Goal: Task Accomplishment & Management: Complete application form

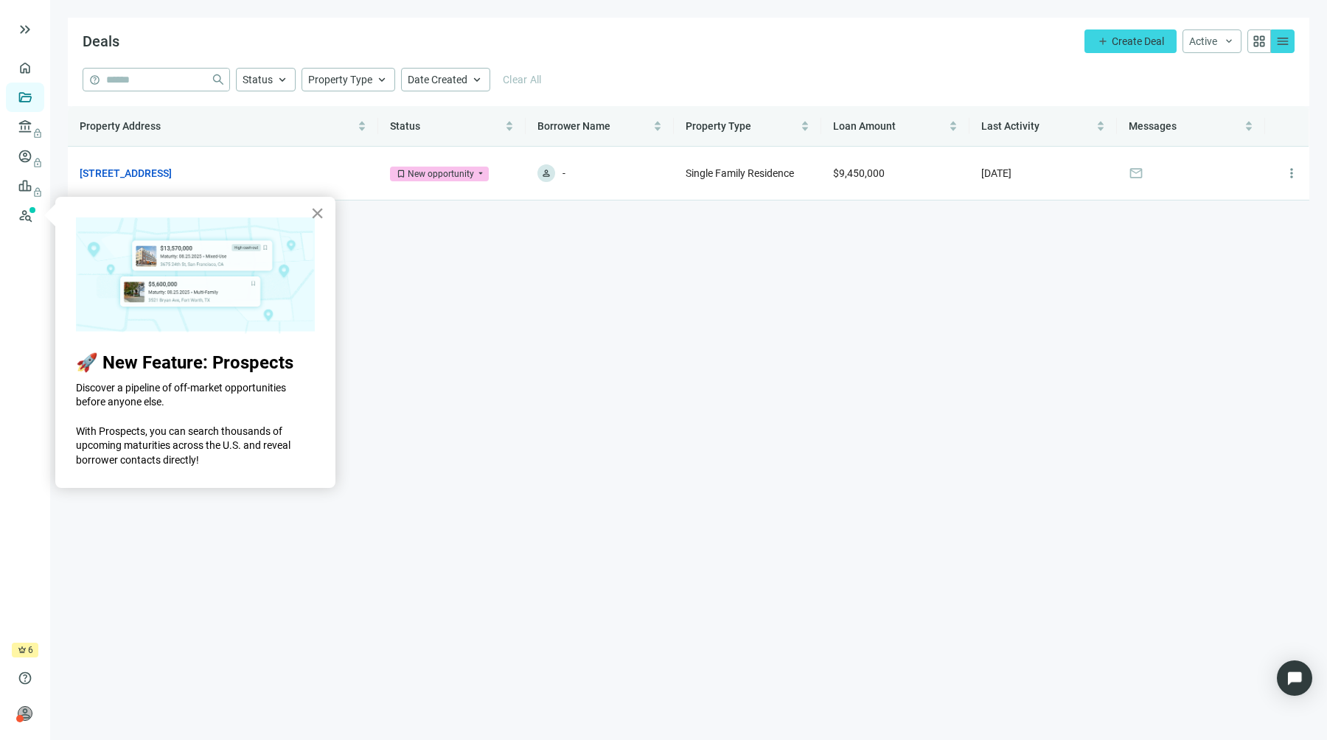
click at [318, 220] on button "×" at bounding box center [317, 213] width 14 height 24
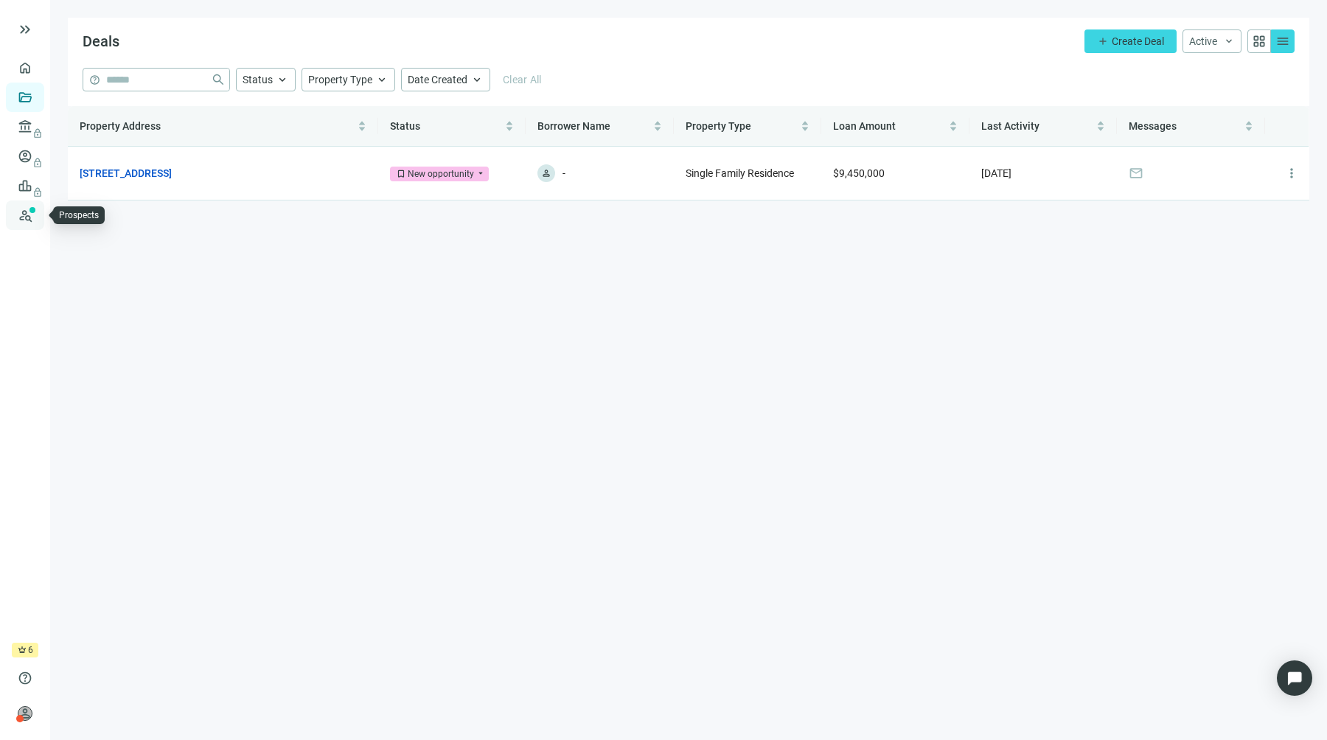
click at [37, 213] on link "Prospects New" at bounding box center [60, 215] width 47 height 29
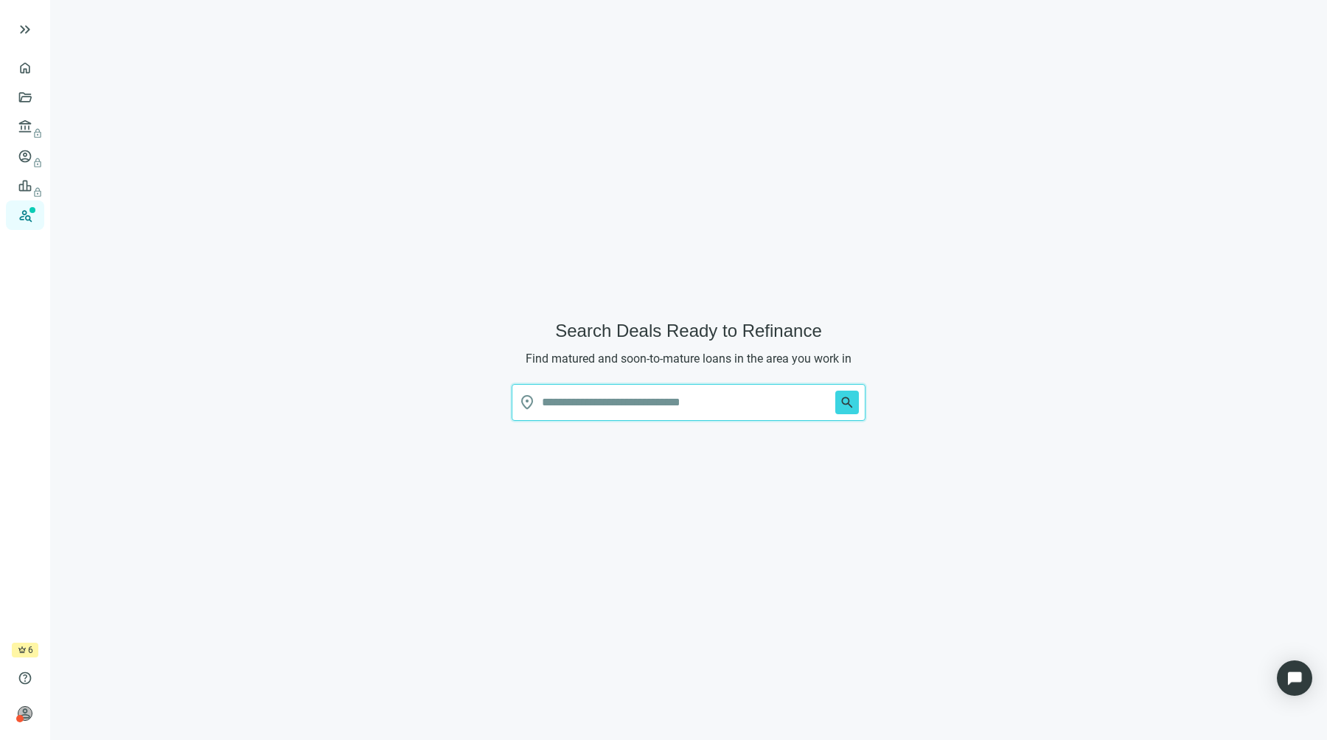
click at [582, 404] on input "text" at bounding box center [686, 402] width 288 height 35
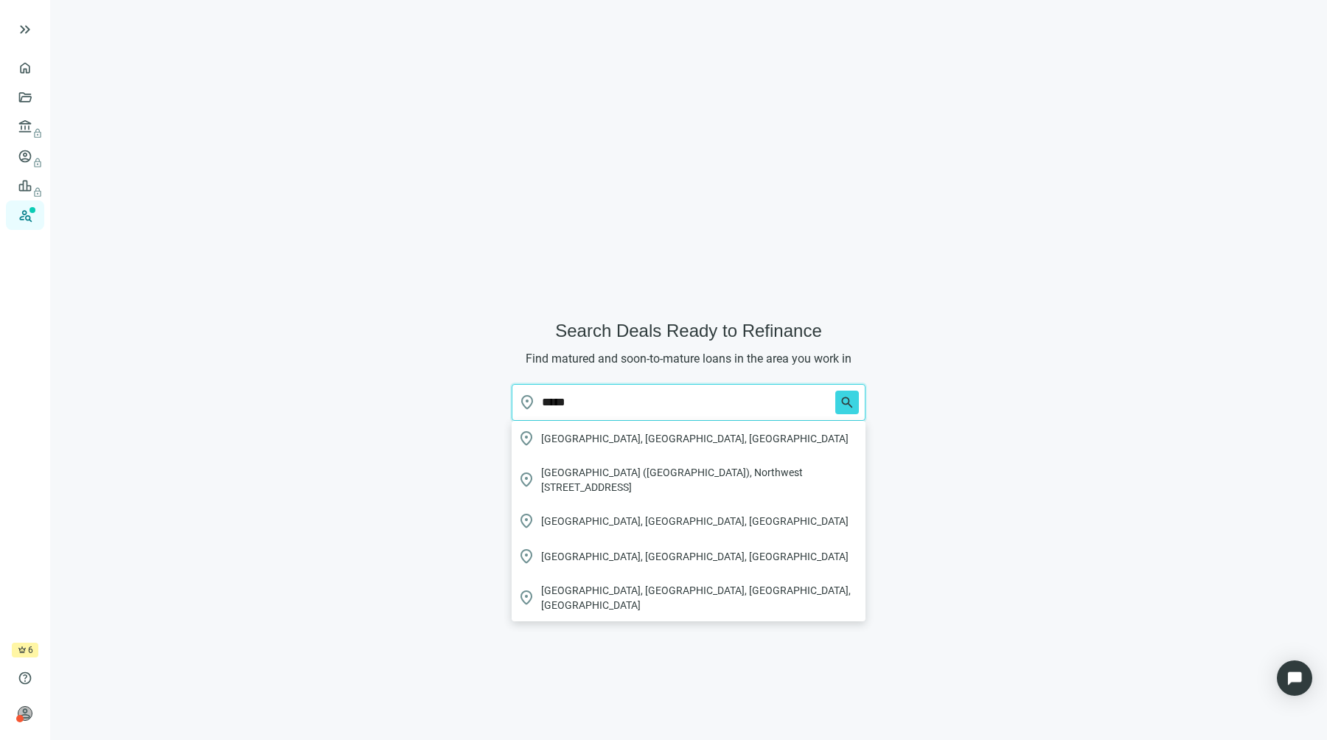
click at [835, 391] on button "search" at bounding box center [847, 403] width 24 height 24
click at [581, 428] on div "location_on Miami, FL, USA" at bounding box center [689, 438] width 354 height 35
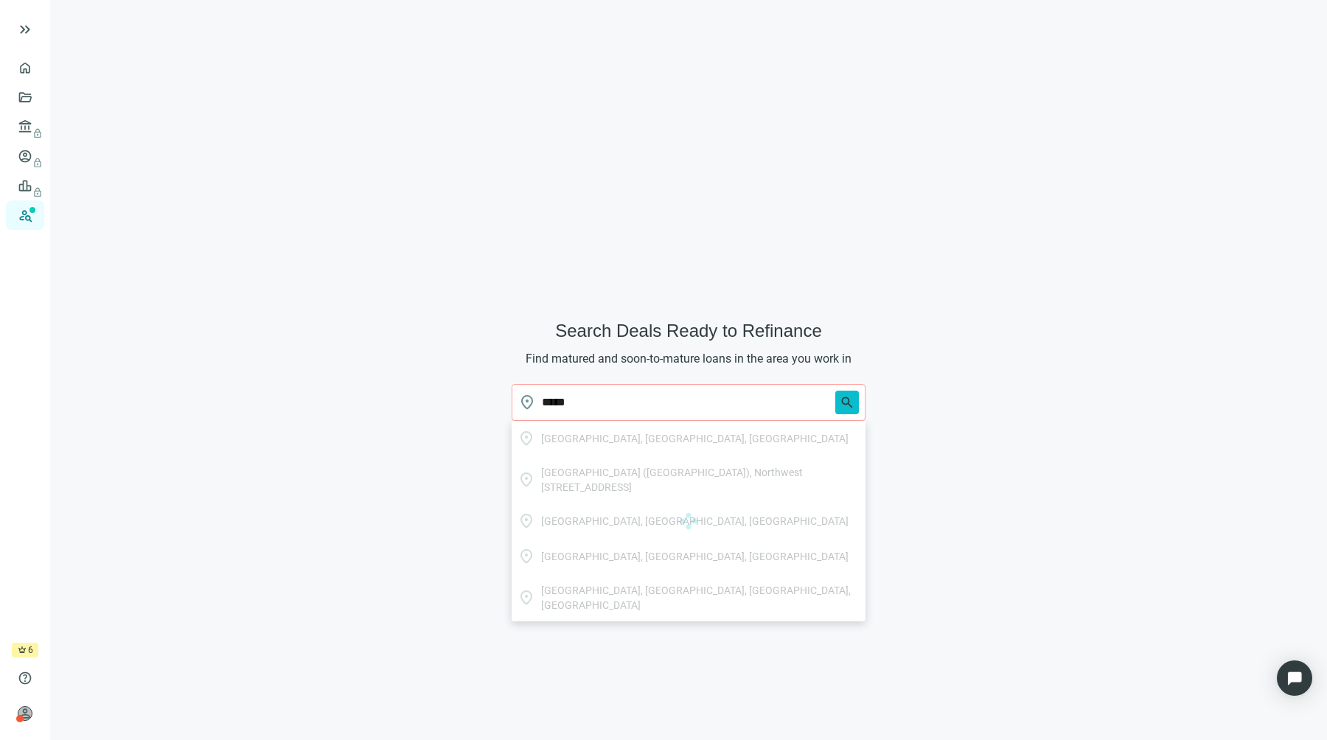
type input "**********"
click at [851, 404] on span "search" at bounding box center [847, 402] width 15 height 15
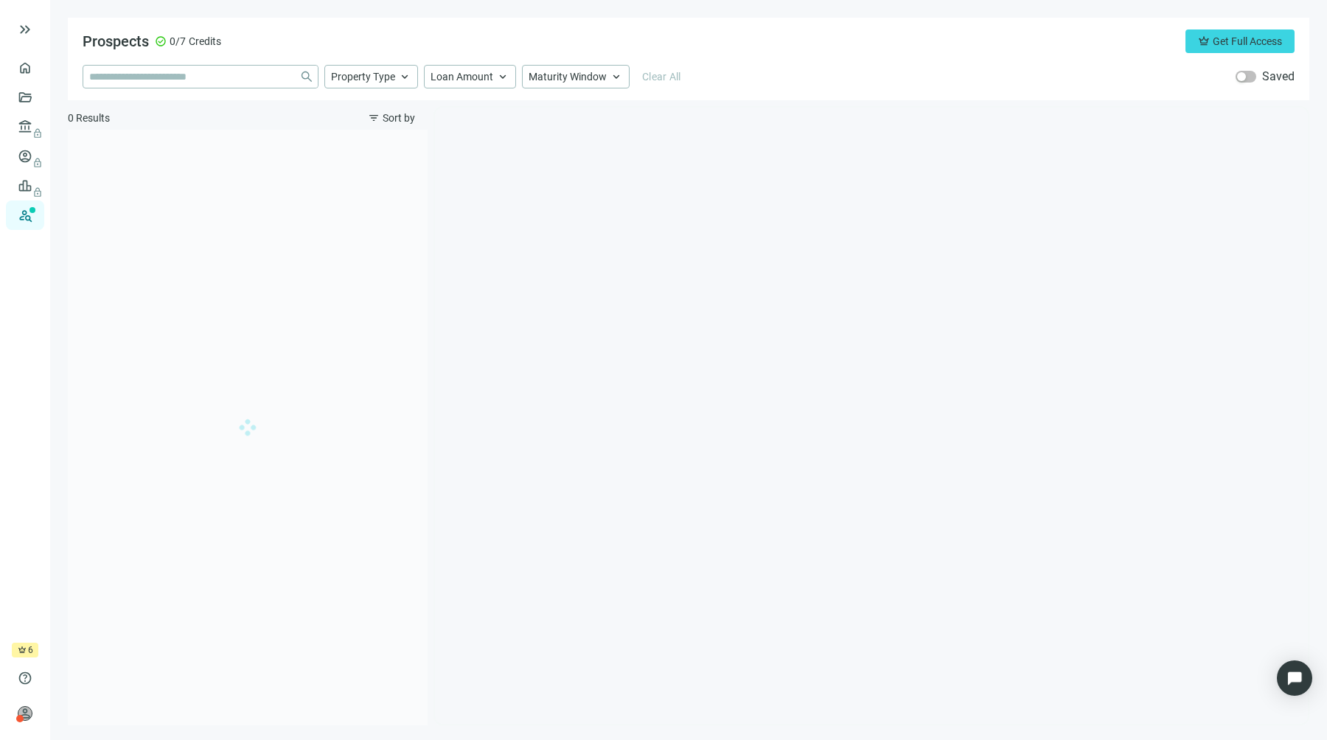
type input "**********"
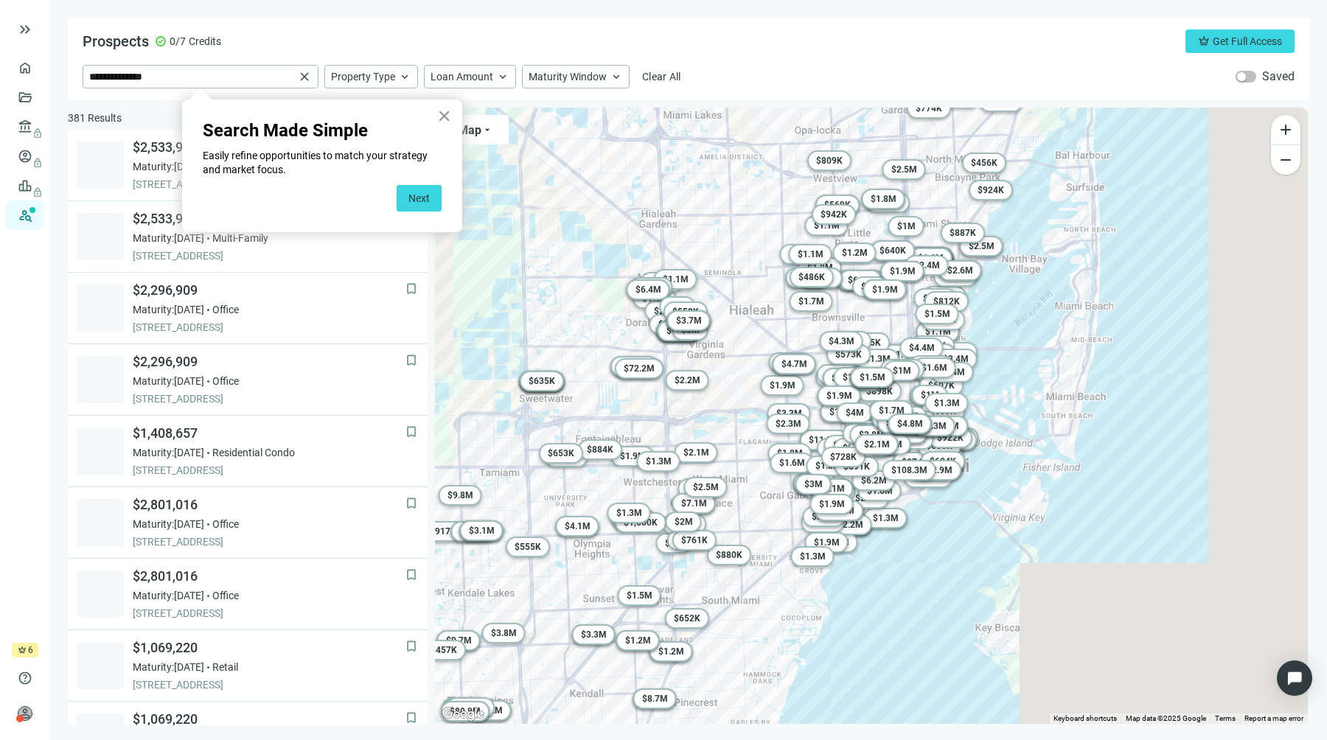
click at [443, 118] on button "×" at bounding box center [444, 116] width 14 height 24
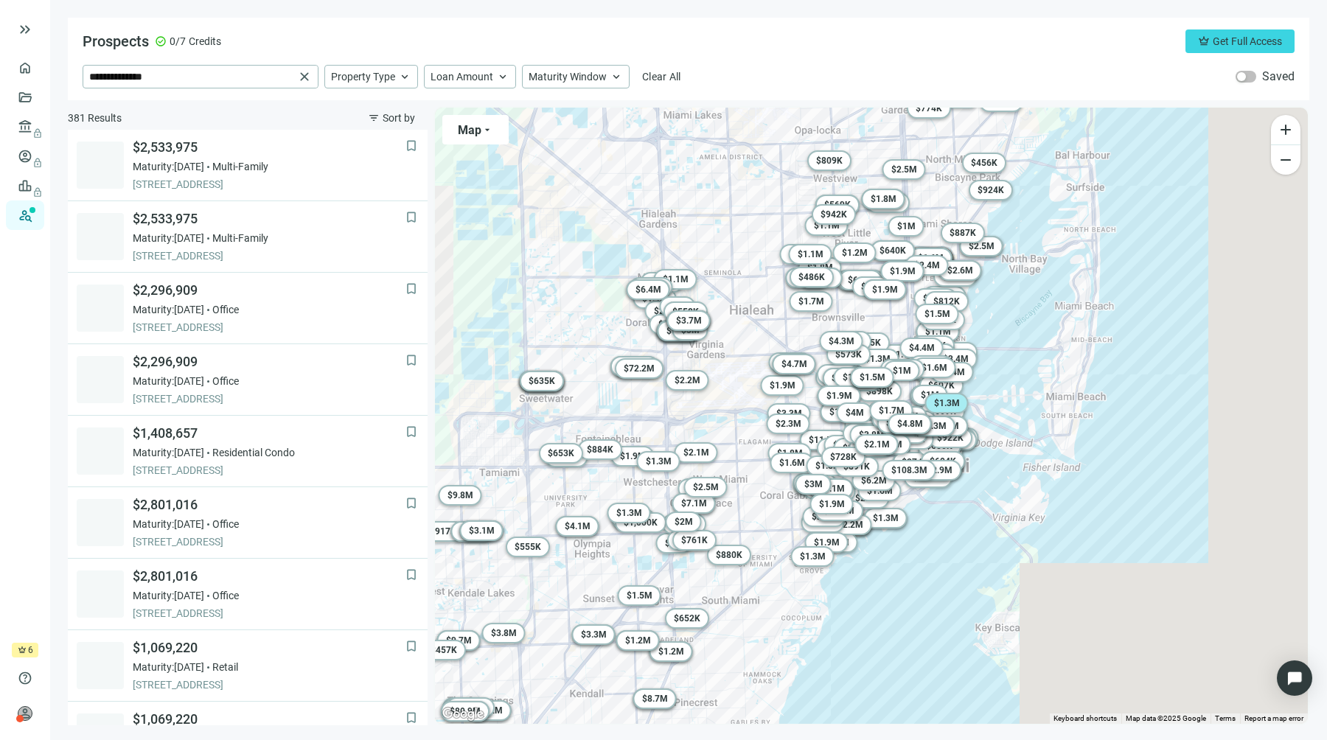
click at [957, 405] on span "$ 1.3M" at bounding box center [947, 403] width 26 height 10
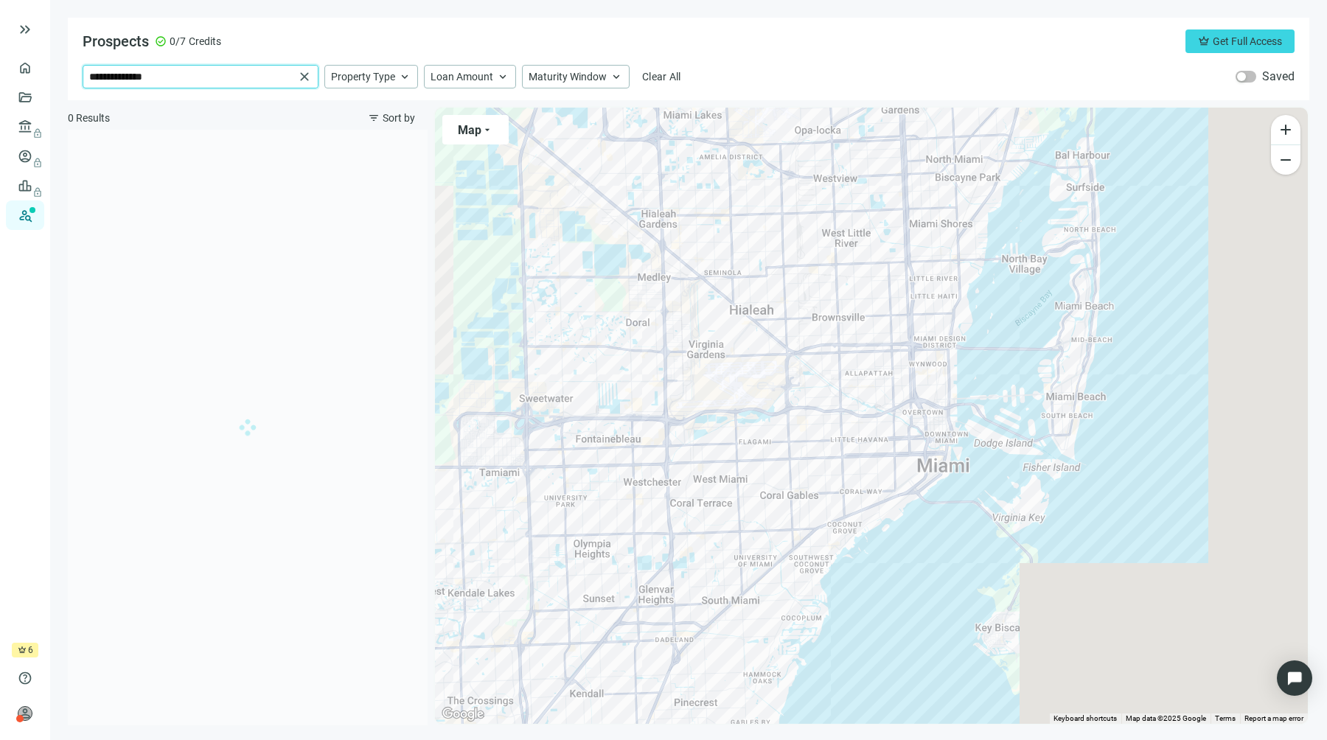
click at [278, 71] on input "**********" at bounding box center [191, 77] width 205 height 22
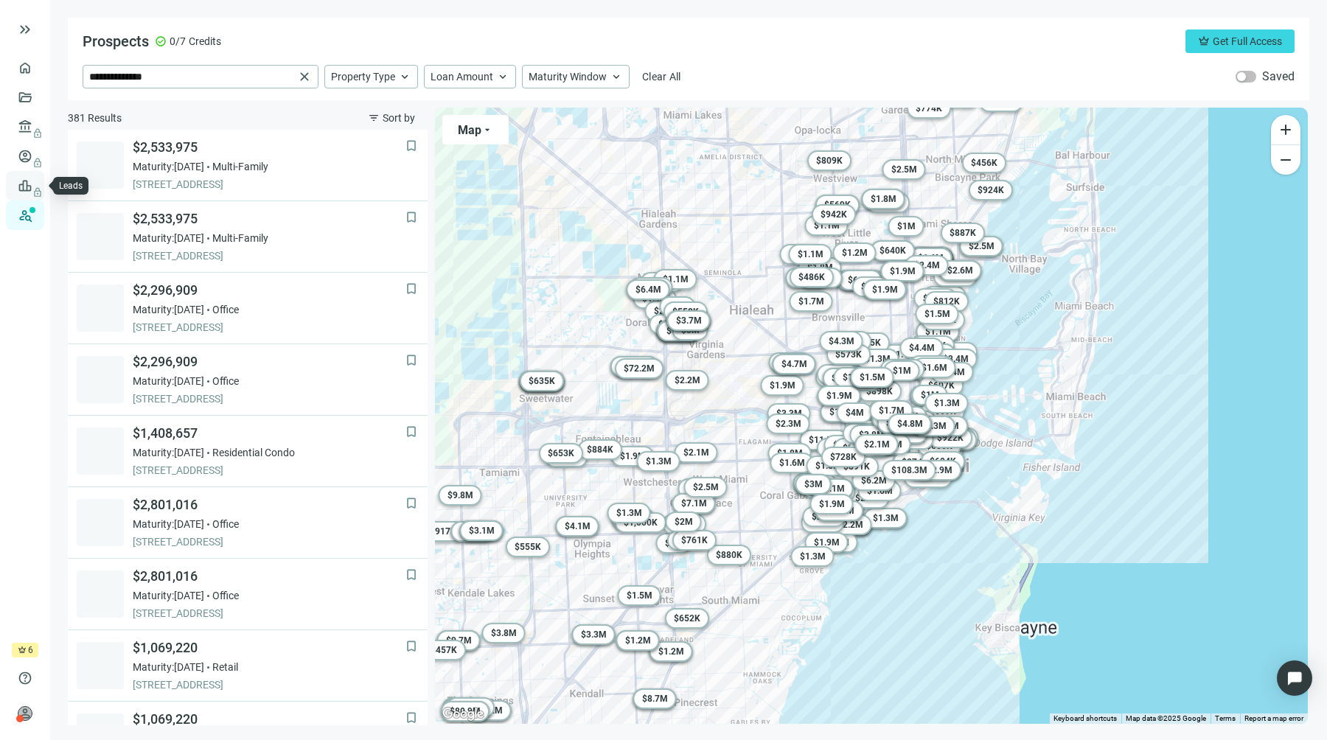
click at [37, 180] on link "Leads lock" at bounding box center [51, 186] width 29 height 12
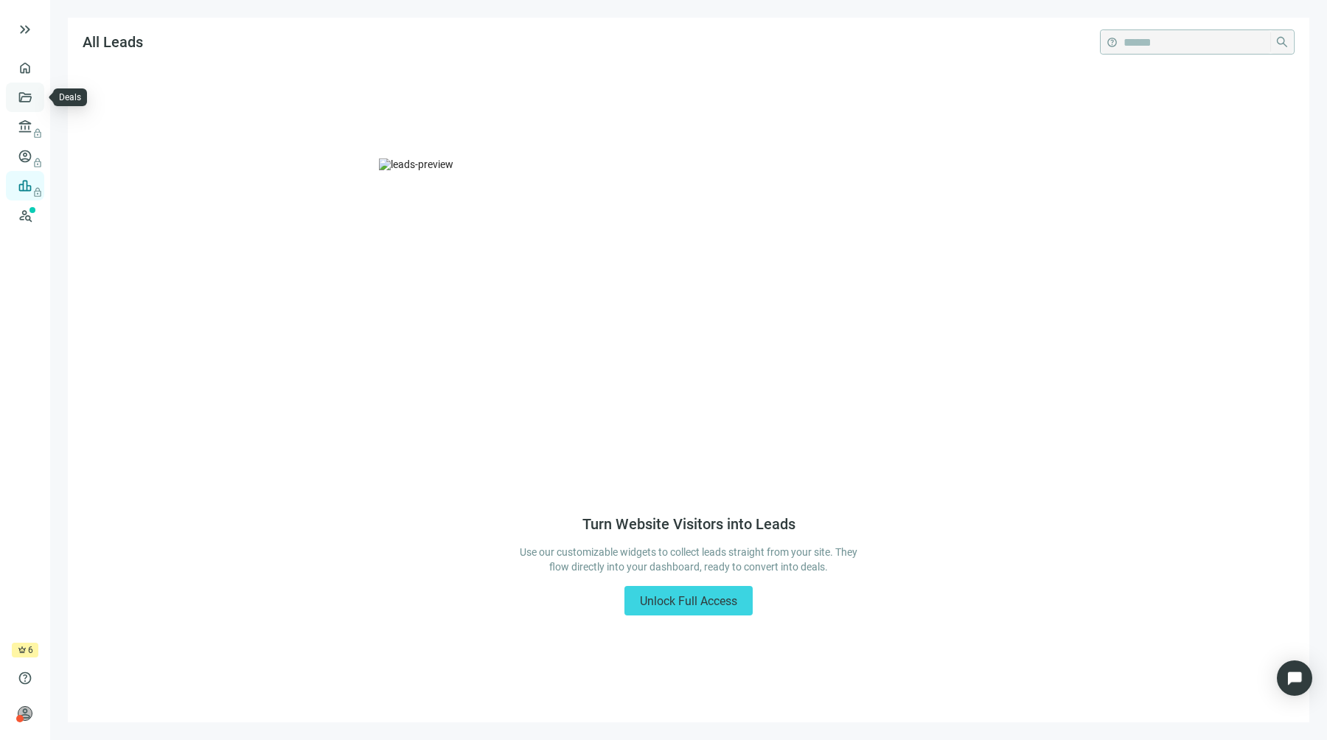
click at [37, 93] on link "Deals" at bounding box center [50, 97] width 27 height 12
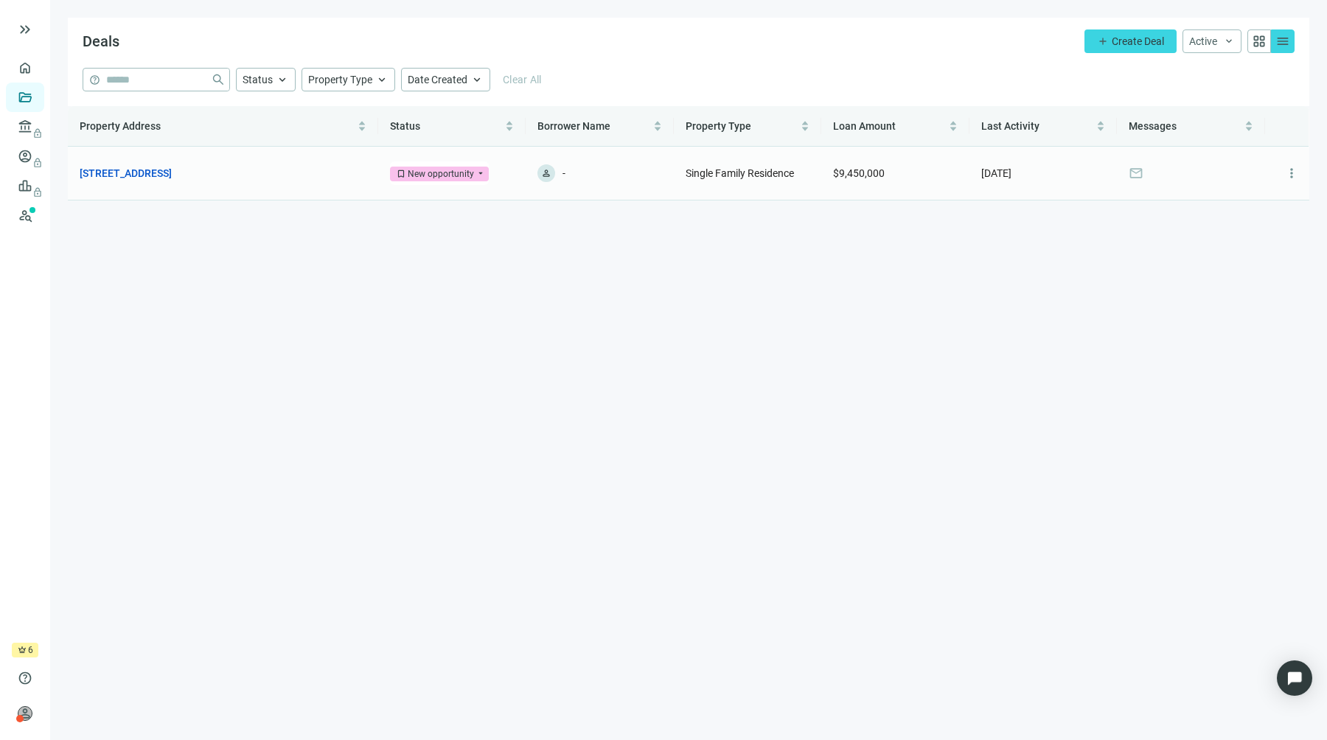
click at [593, 165] on div "person -" at bounding box center [600, 173] width 125 height 18
click at [1137, 175] on span "mail" at bounding box center [1136, 173] width 15 height 15
click at [1292, 173] on span "more_vert" at bounding box center [1292, 173] width 15 height 15
click at [1212, 210] on div "person_add Assign Borrower" at bounding box center [1243, 210] width 128 height 27
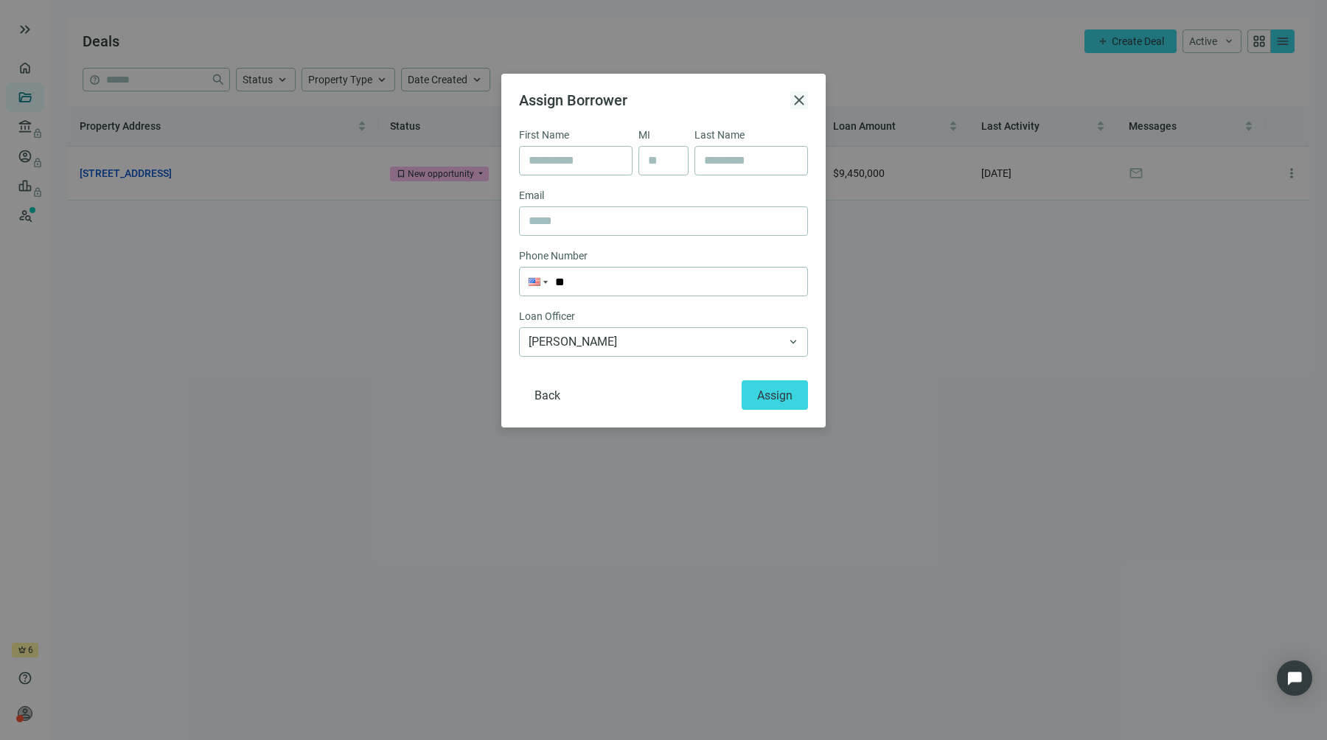
click at [792, 95] on span "close" at bounding box center [799, 100] width 18 height 18
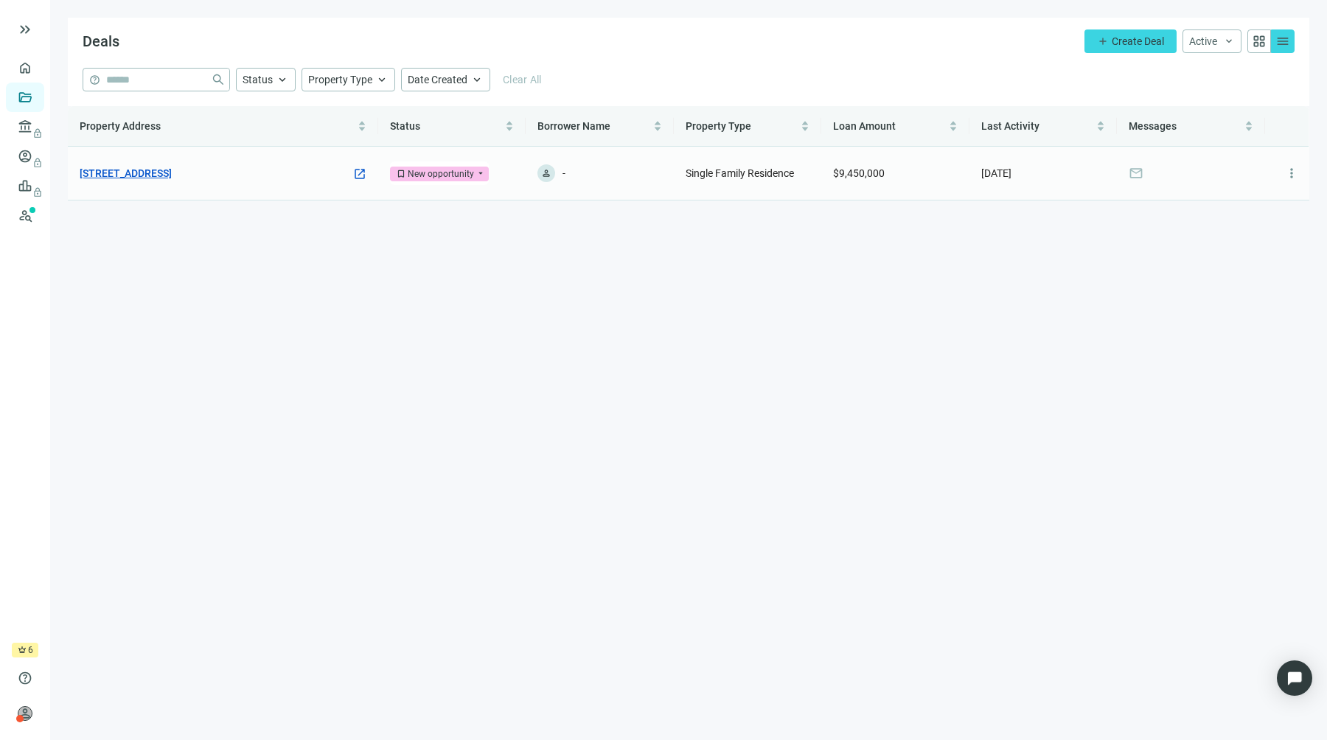
click at [172, 167] on link "[STREET_ADDRESS]" at bounding box center [126, 173] width 92 height 16
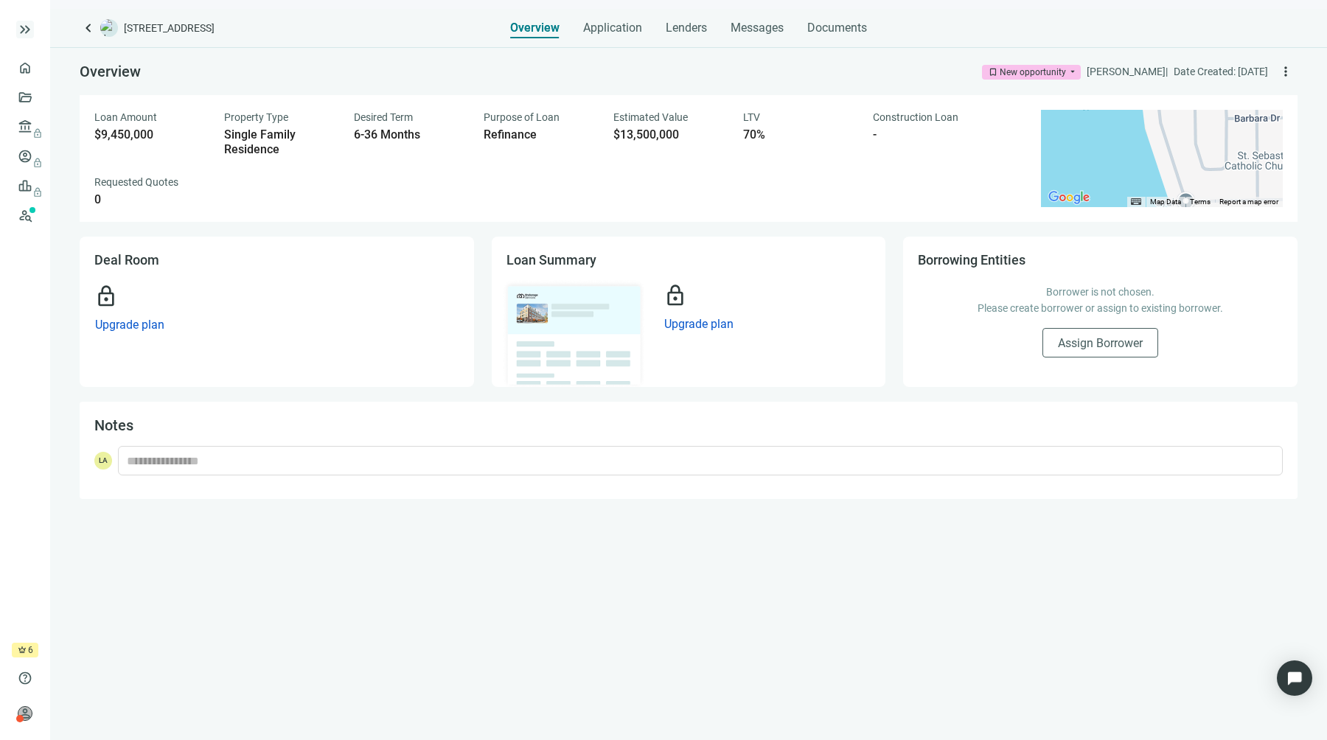
click at [31, 36] on span "keyboard_double_arrow_right" at bounding box center [25, 30] width 18 height 18
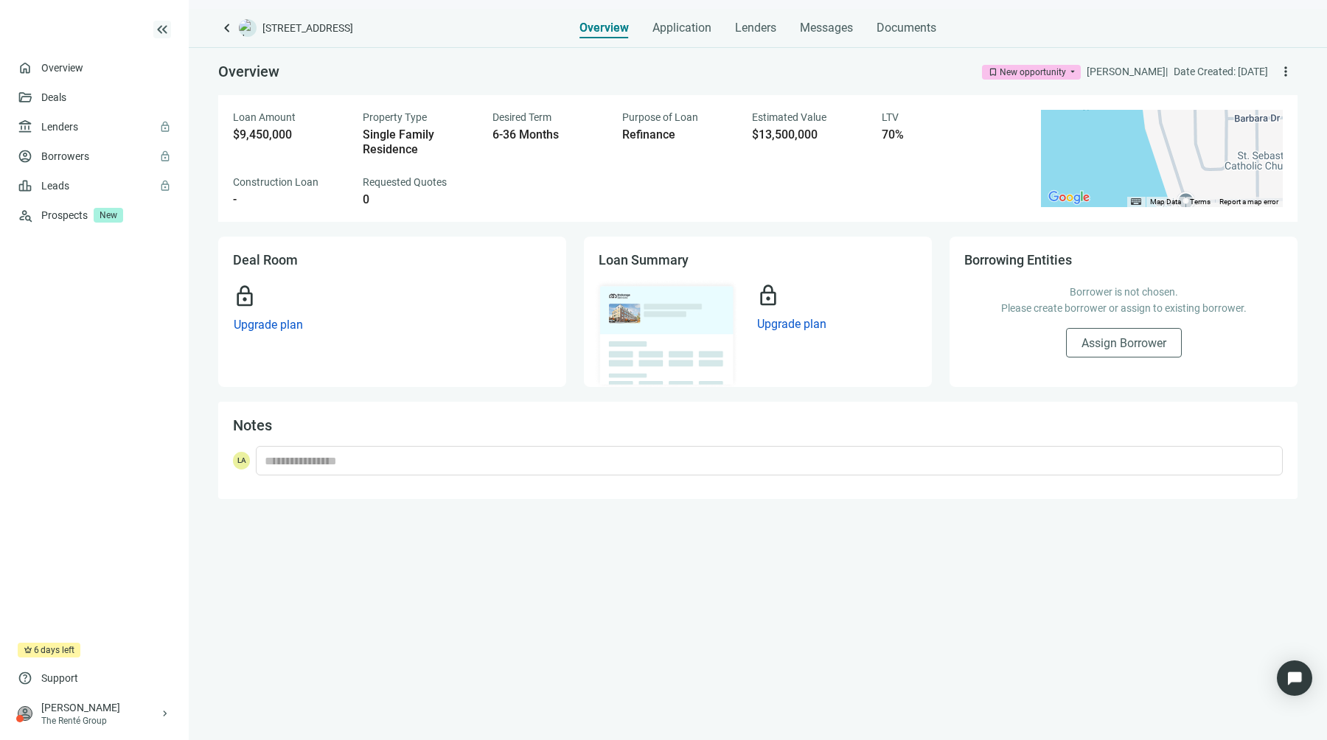
click at [305, 644] on div "Overview bookmark New opportunity arrow_drop_down [PERSON_NAME] | Date Created:…" at bounding box center [758, 393] width 1139 height 693
drag, startPoint x: 31, startPoint y: 36, endPoint x: 694, endPoint y: 307, distance: 716.3
click at [694, 307] on img at bounding box center [666, 333] width 145 height 109
click at [682, 260] on span "Loan Summary" at bounding box center [644, 259] width 90 height 15
click at [778, 322] on span "Upgrade plan" at bounding box center [791, 324] width 69 height 14
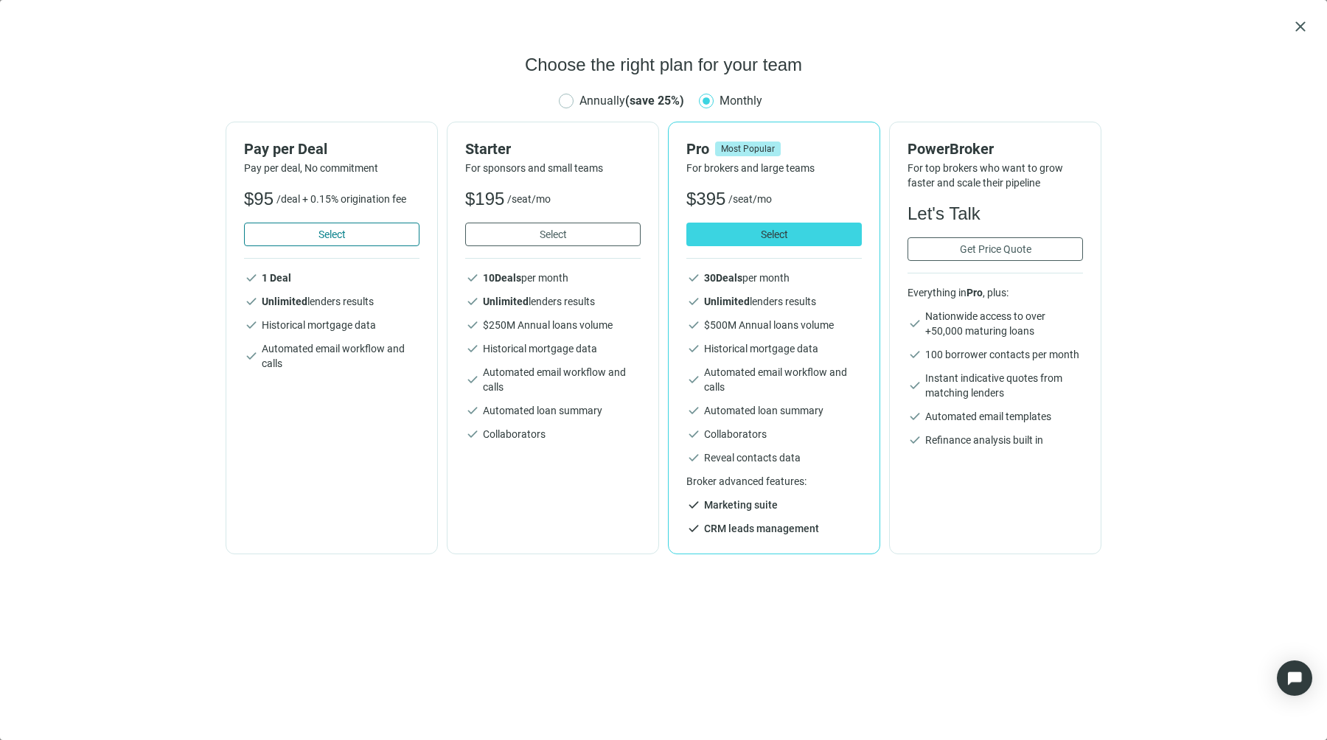
drag, startPoint x: 694, startPoint y: 307, endPoint x: 342, endPoint y: 229, distance: 360.3
click at [342, 229] on span "Select" at bounding box center [332, 235] width 27 height 12
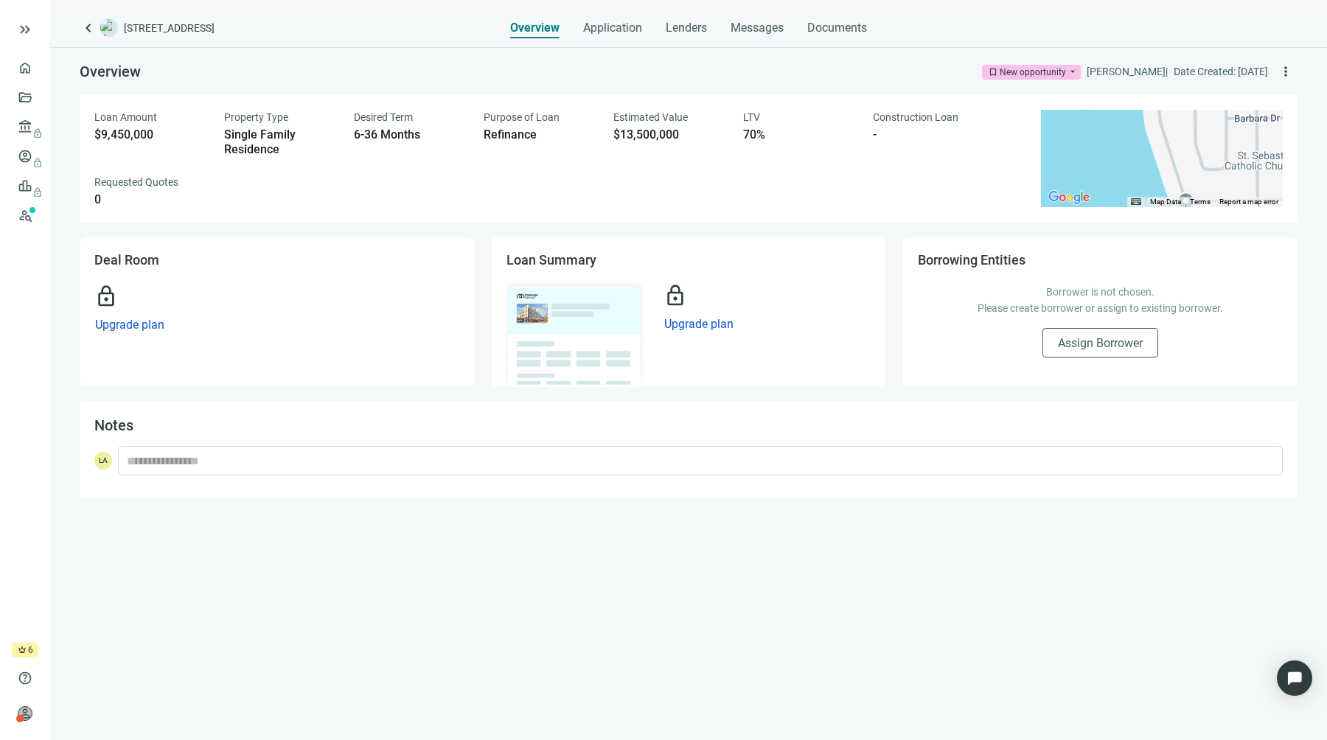
click at [570, 263] on span "Loan Summary" at bounding box center [552, 259] width 90 height 15
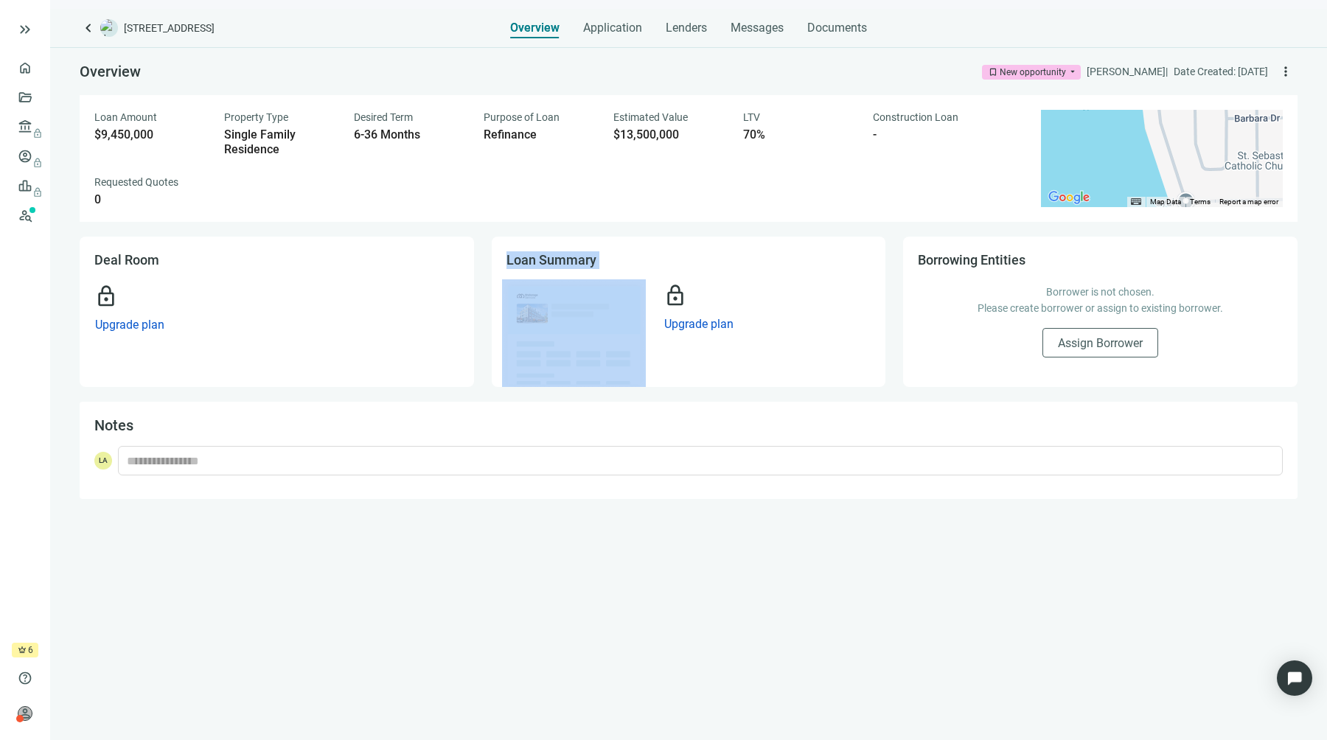
click at [570, 263] on span "Loan Summary" at bounding box center [552, 259] width 90 height 15
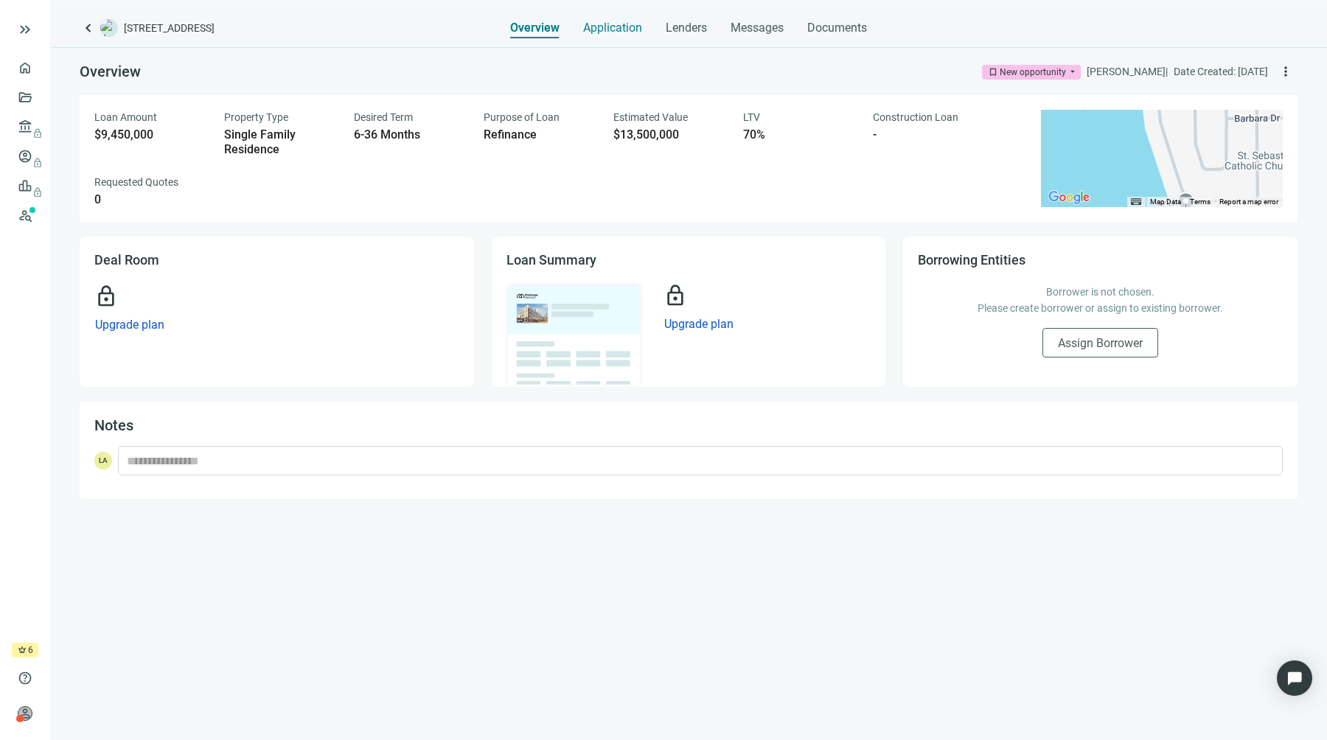
click at [626, 32] on span "Application" at bounding box center [612, 28] width 59 height 15
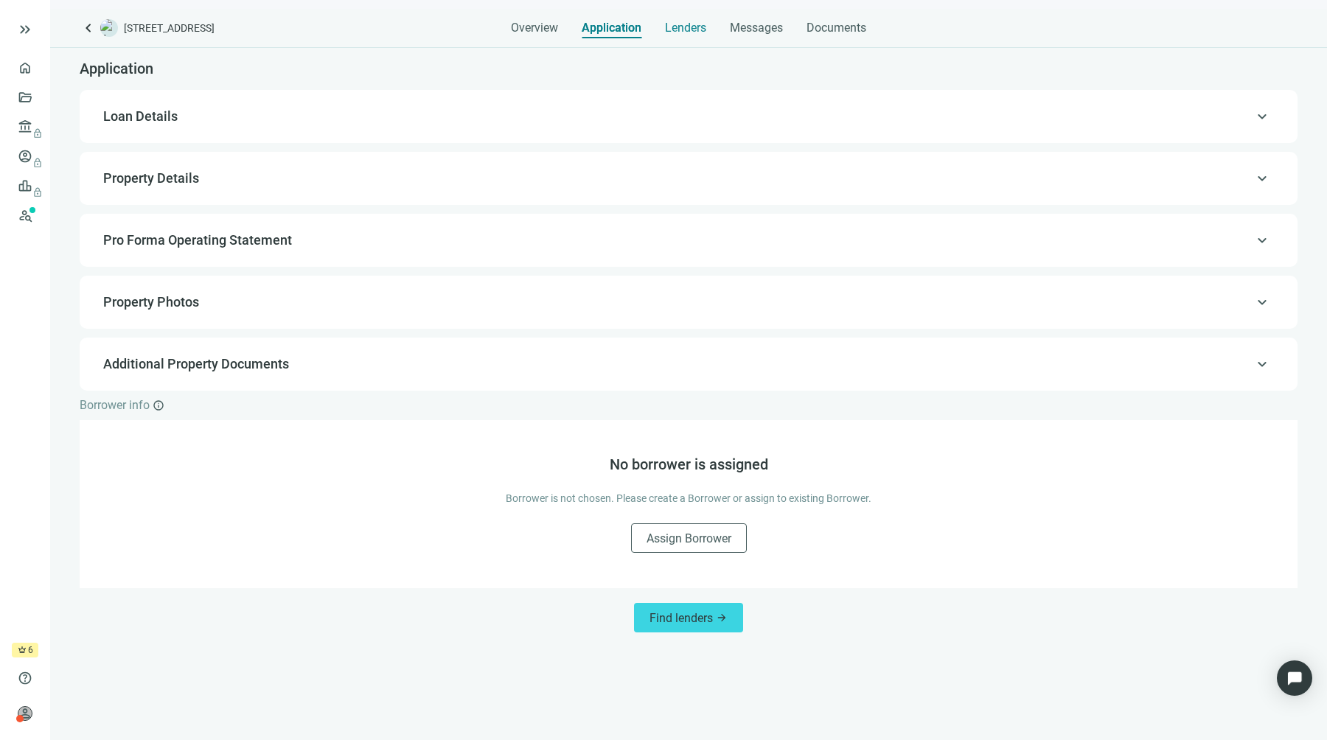
click at [679, 29] on span "Lenders" at bounding box center [685, 28] width 41 height 15
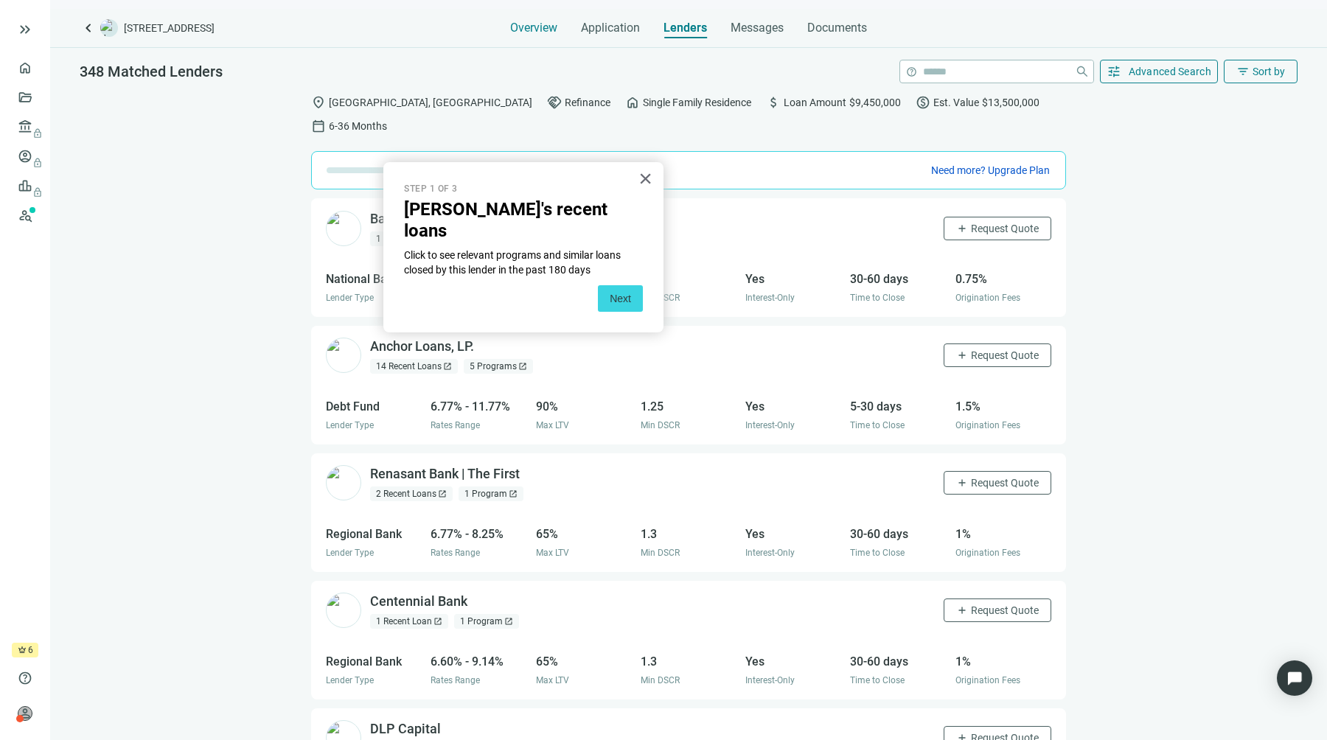
click at [531, 30] on span "Overview" at bounding box center [533, 28] width 47 height 15
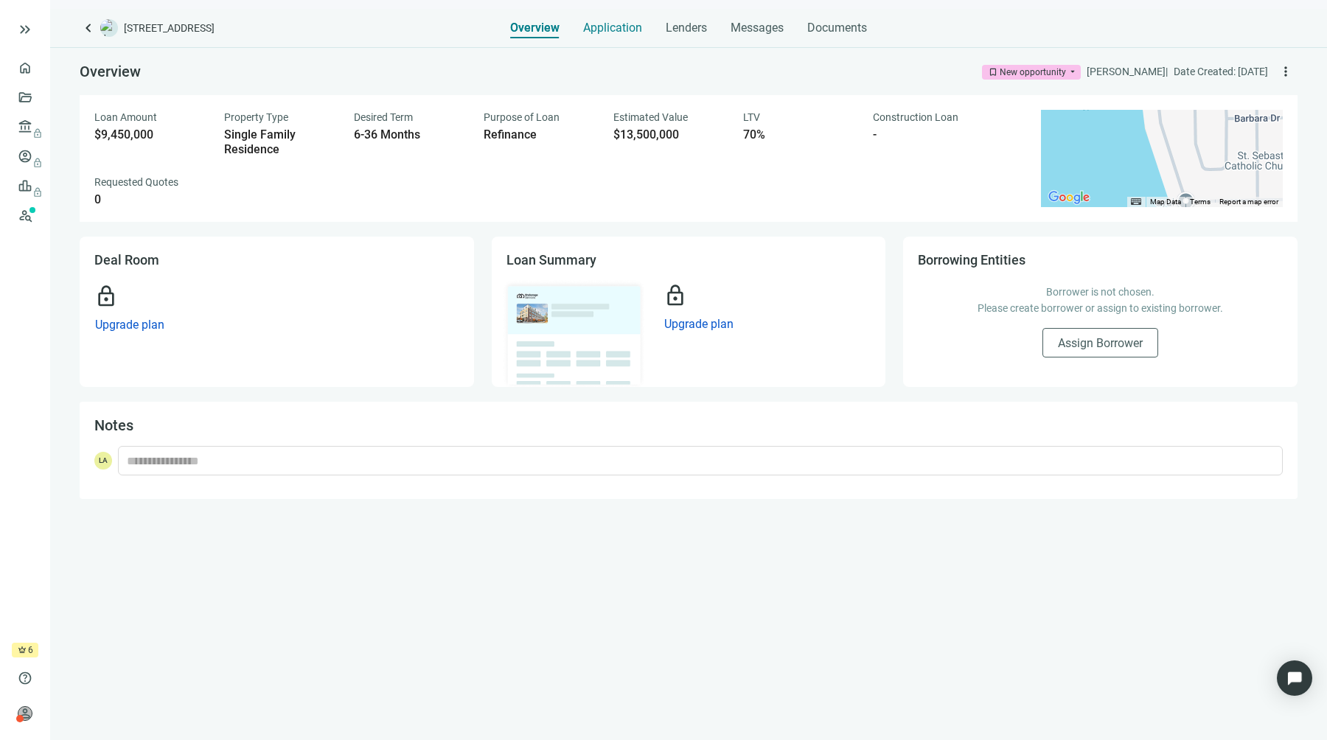
click at [608, 35] on div "Application" at bounding box center [612, 23] width 59 height 29
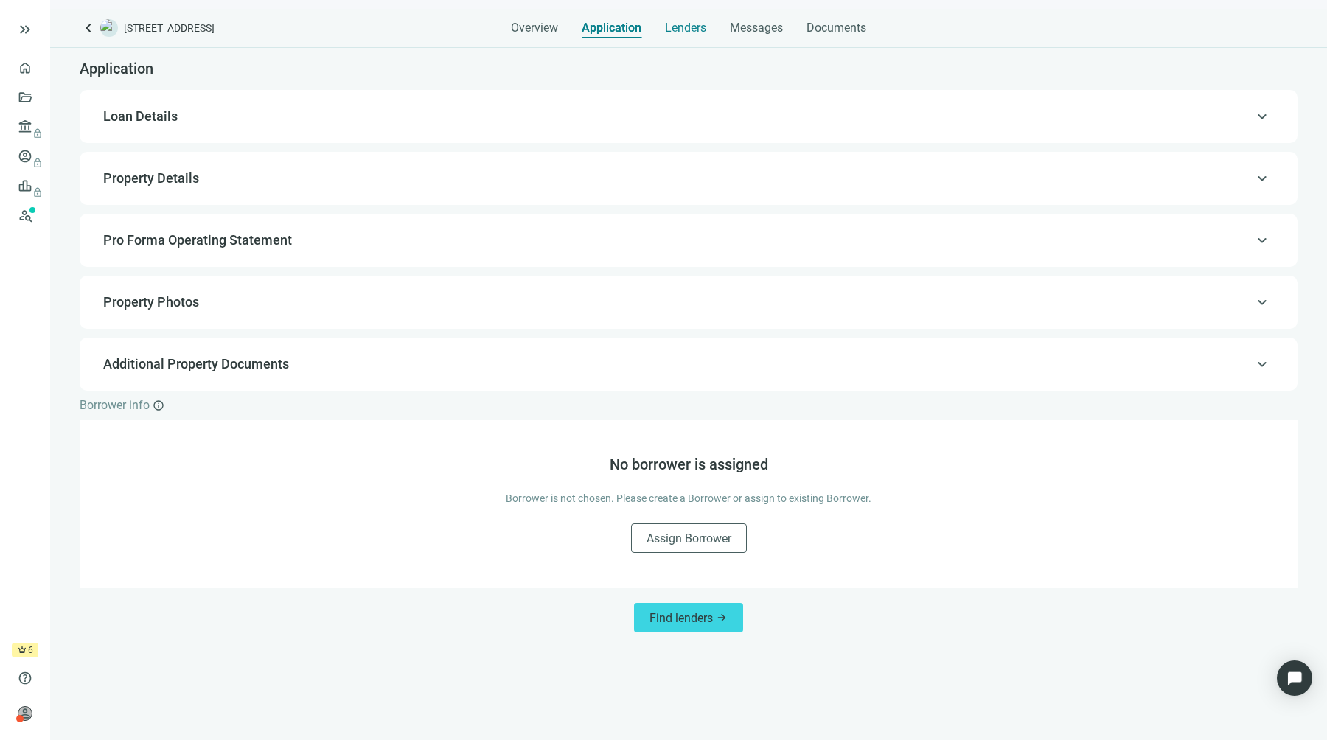
click at [696, 24] on span "Lenders" at bounding box center [685, 28] width 41 height 15
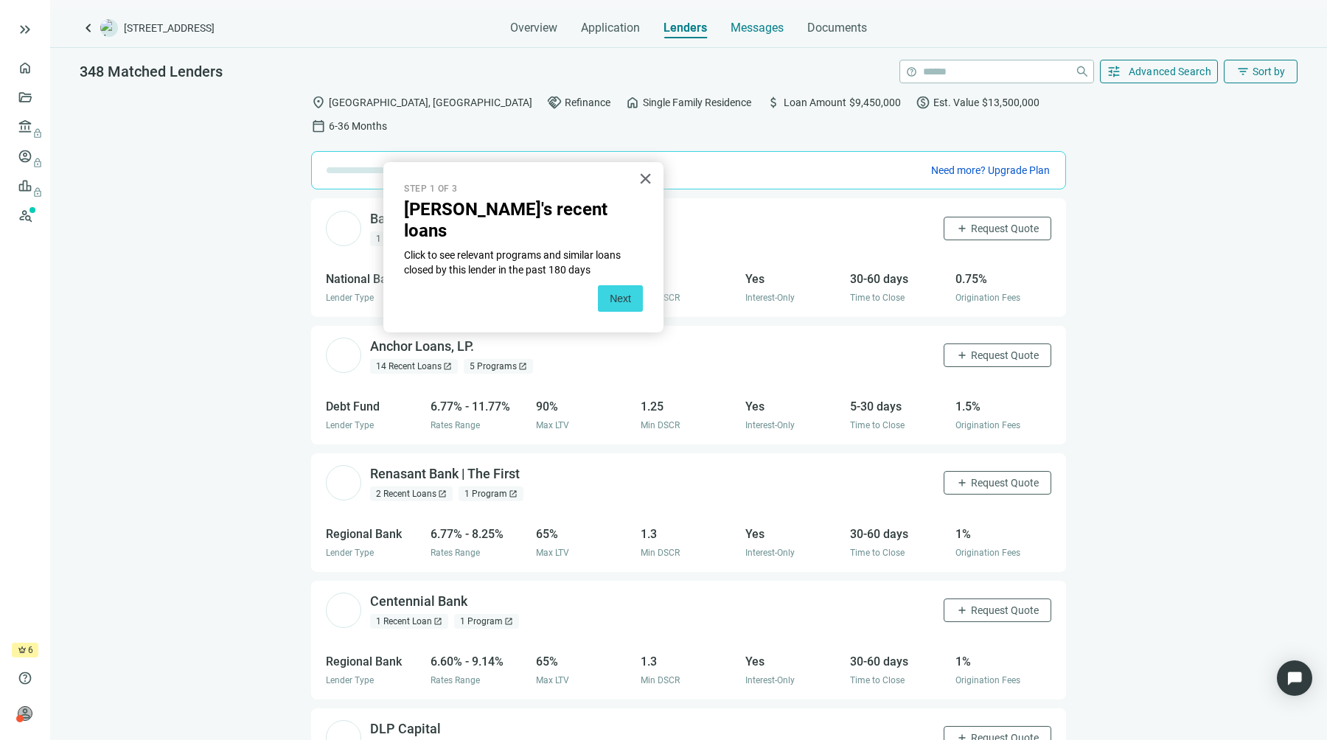
click at [757, 24] on span "Messages" at bounding box center [757, 28] width 53 height 14
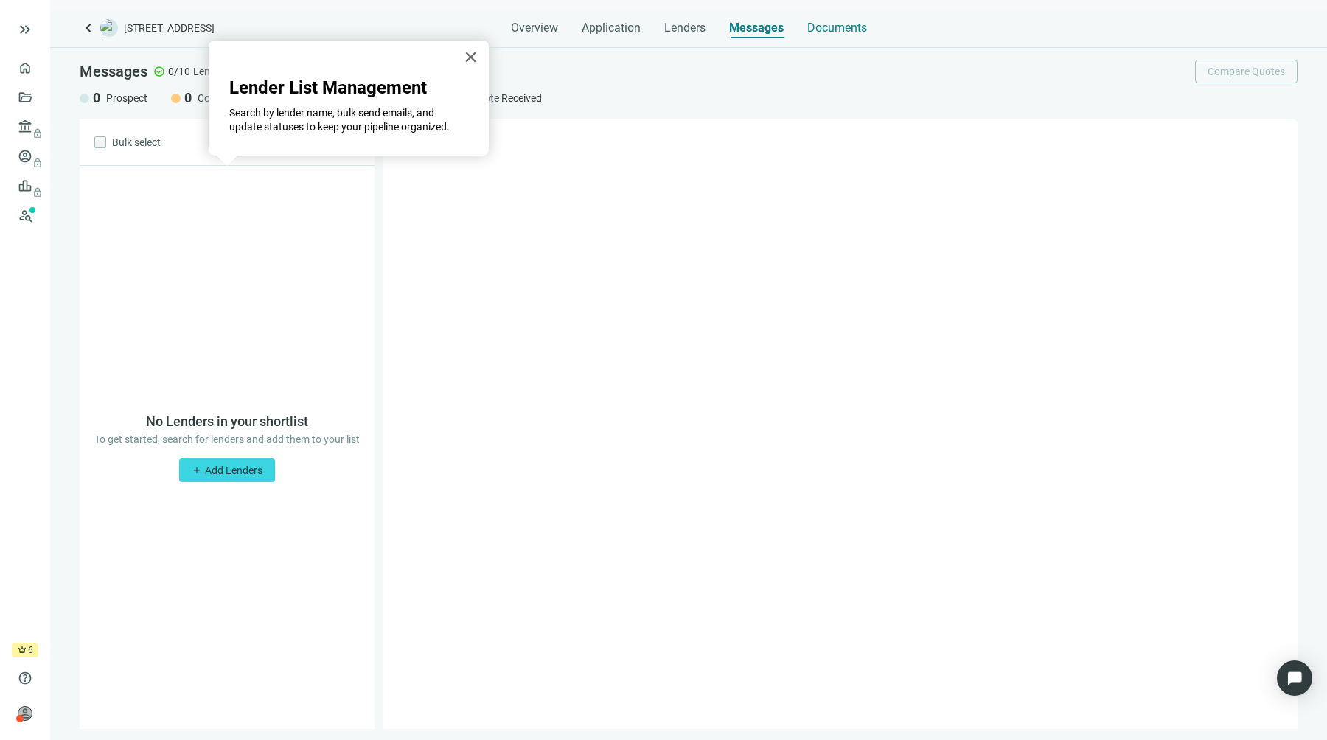
click at [848, 24] on span "Documents" at bounding box center [837, 28] width 60 height 15
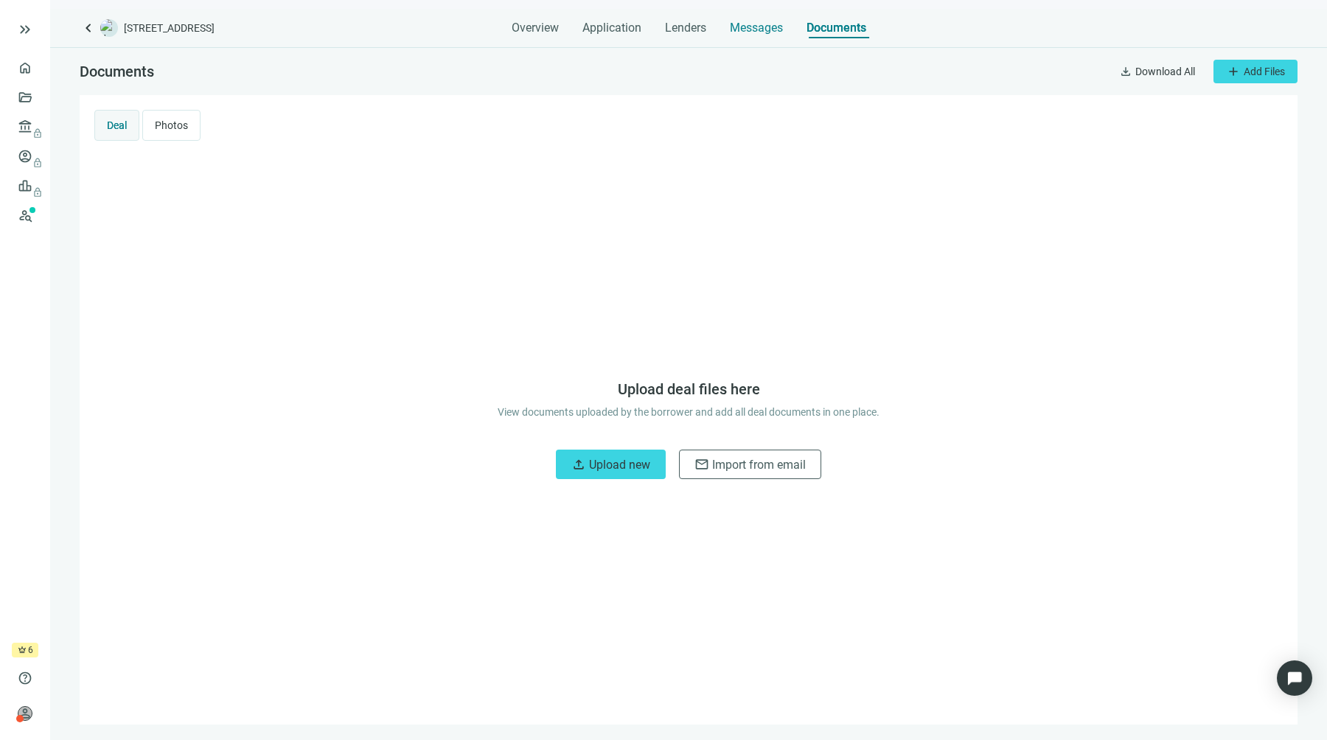
click at [756, 22] on span "Messages" at bounding box center [756, 28] width 53 height 14
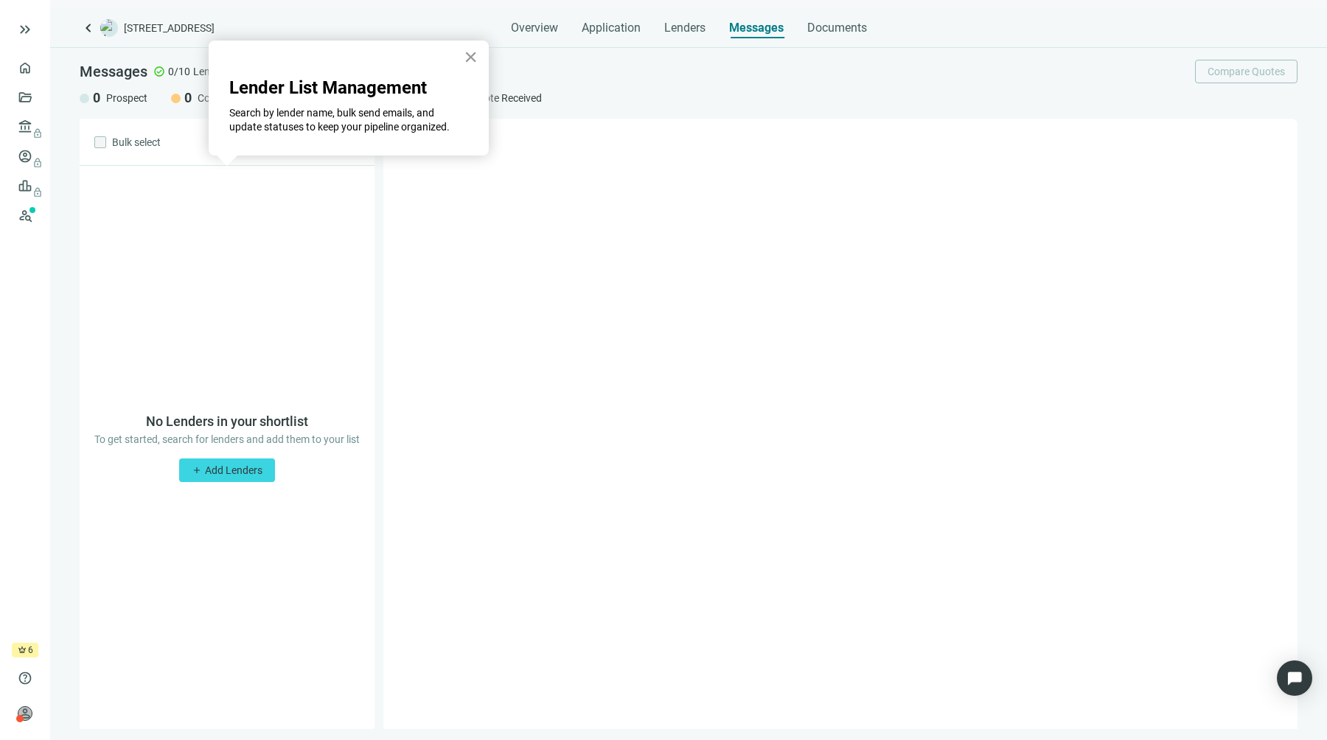
click at [467, 56] on button "×" at bounding box center [471, 57] width 14 height 24
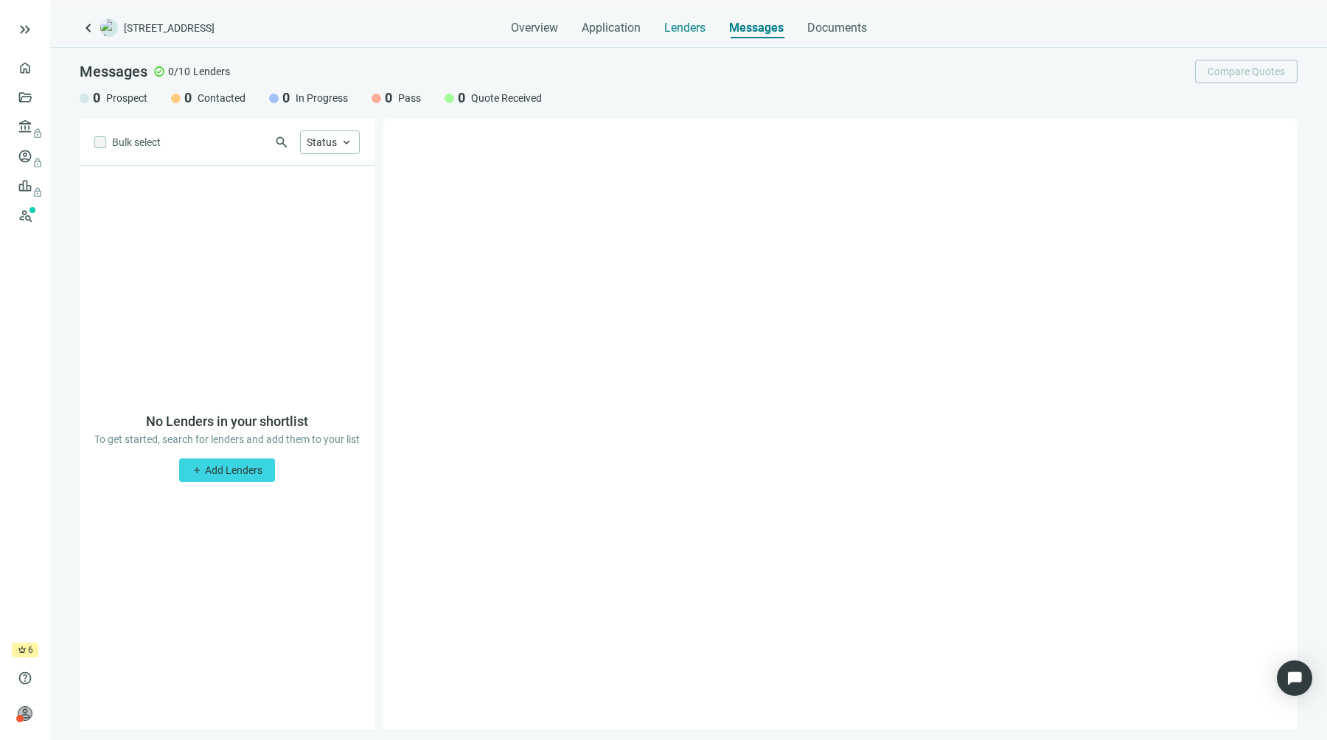
click at [676, 25] on span "Lenders" at bounding box center [684, 28] width 41 height 15
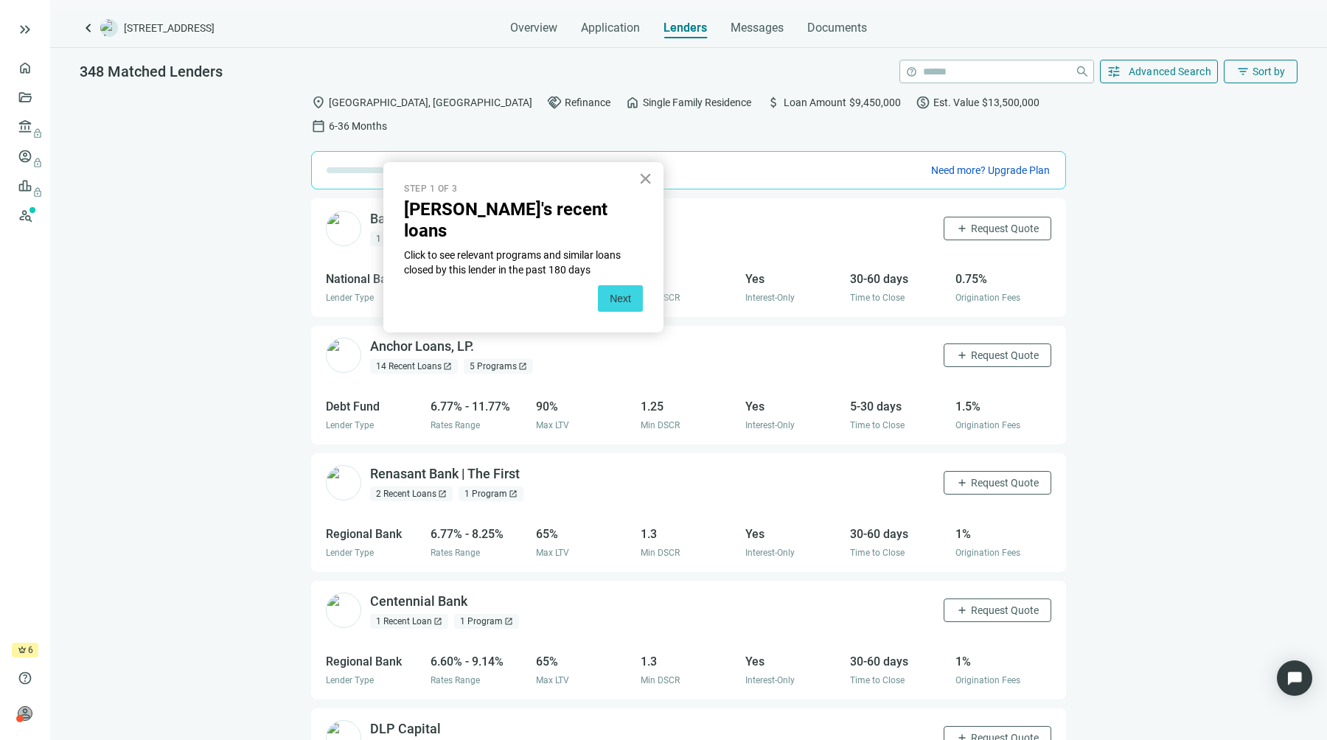
click at [642, 175] on button "×" at bounding box center [646, 179] width 14 height 24
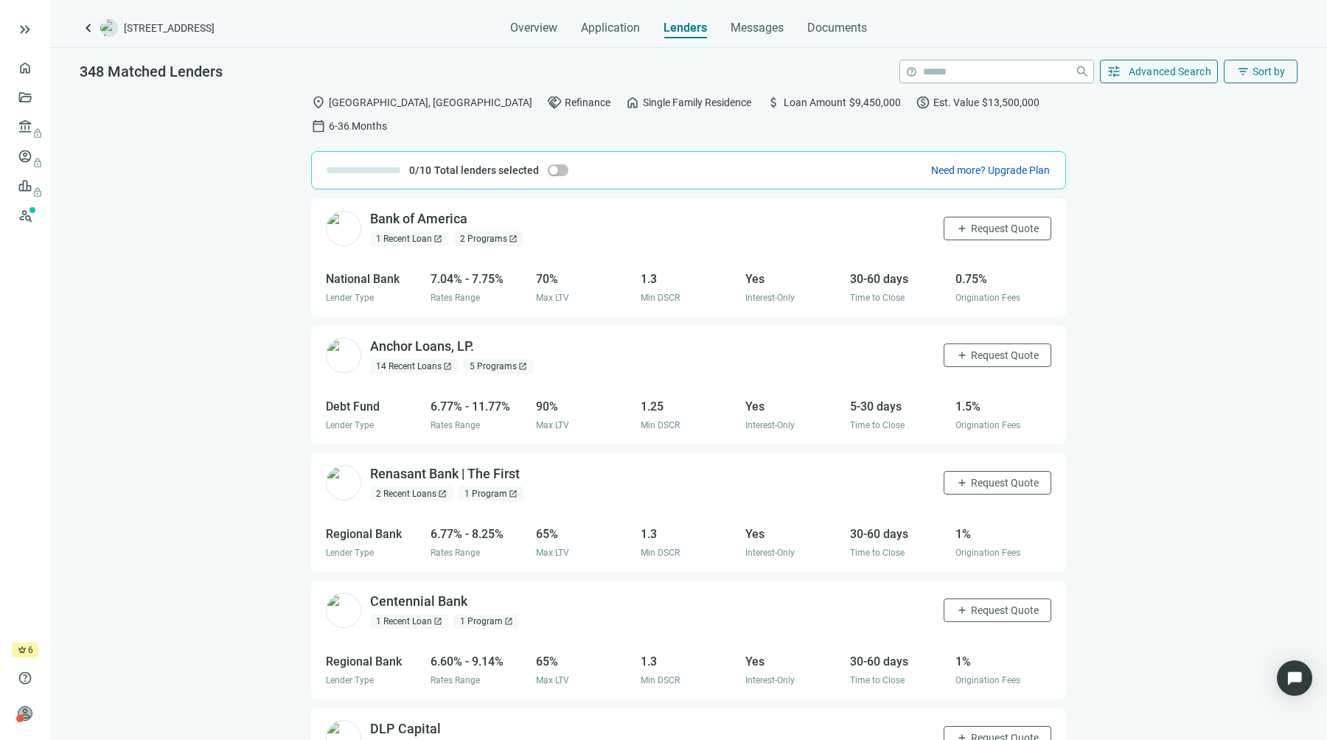
click at [89, 35] on span "keyboard_arrow_left" at bounding box center [89, 28] width 18 height 18
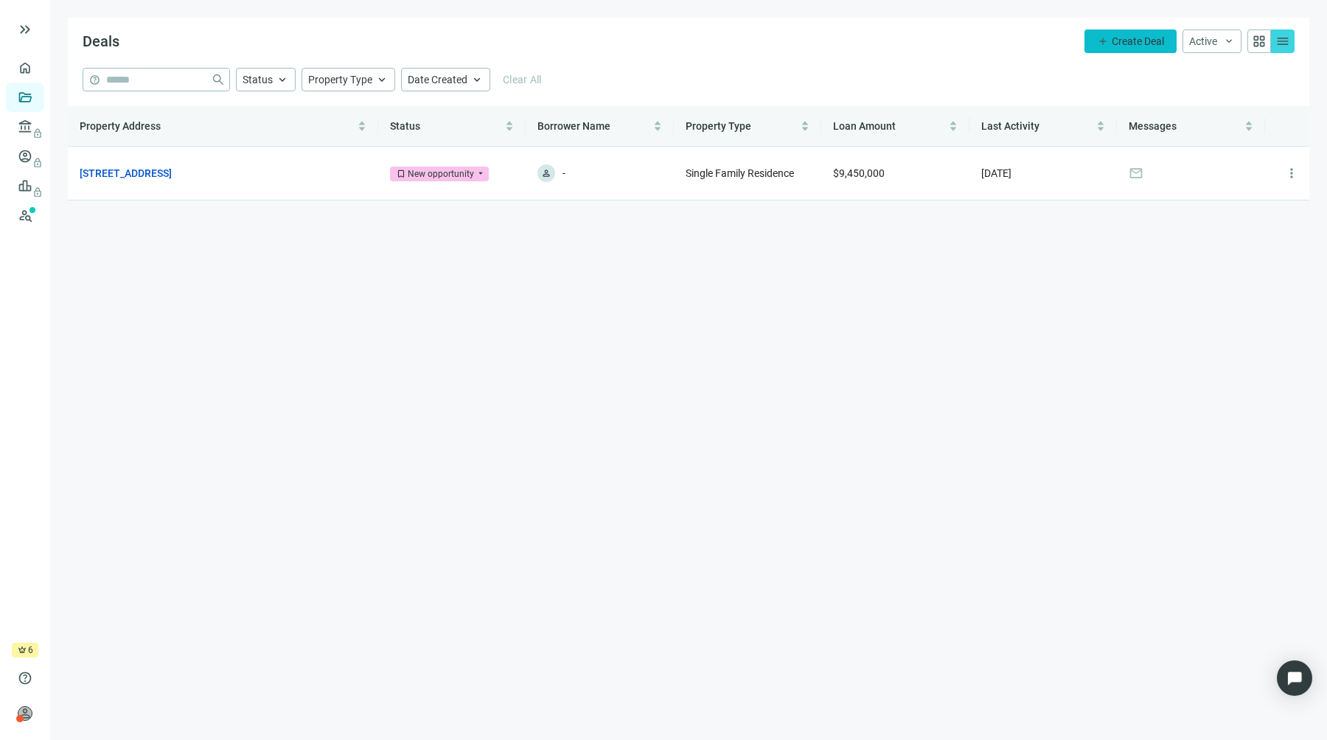
click at [1124, 35] on button "add Create Deal" at bounding box center [1131, 41] width 92 height 24
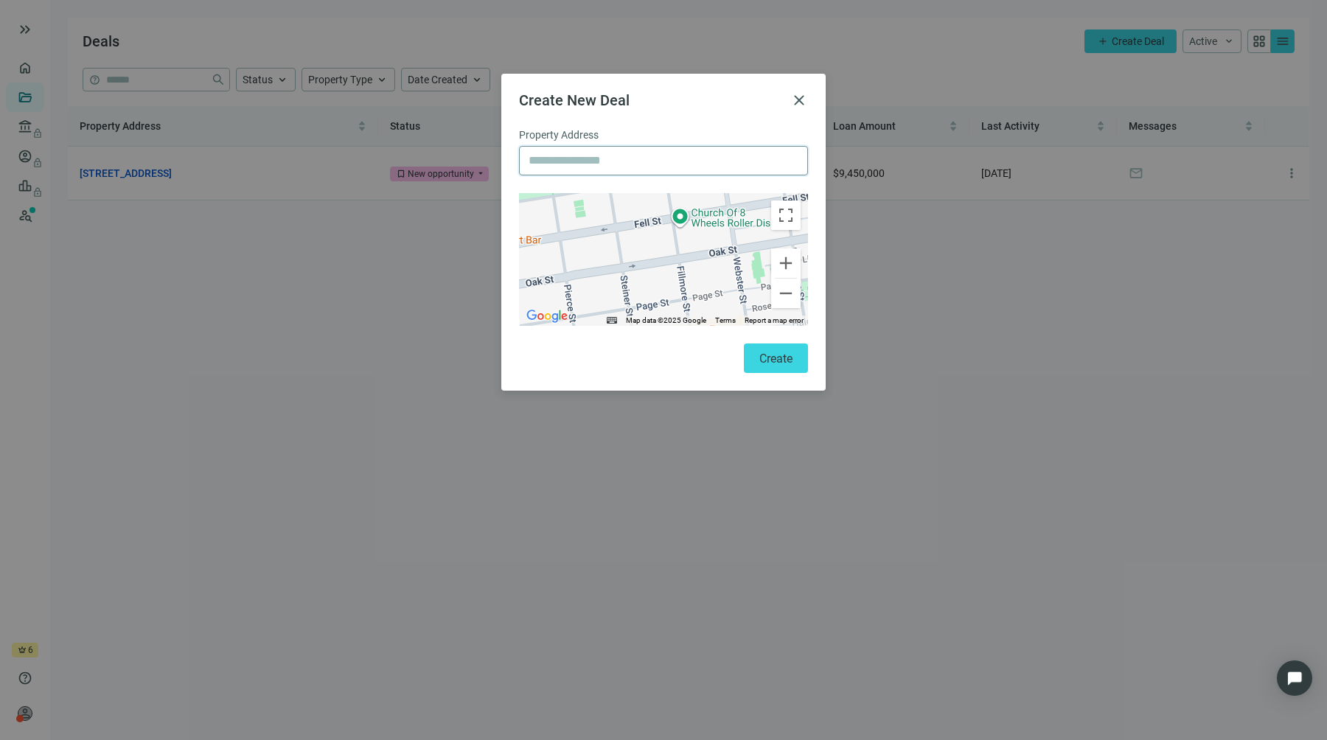
click at [677, 164] on input "text" at bounding box center [664, 161] width 270 height 28
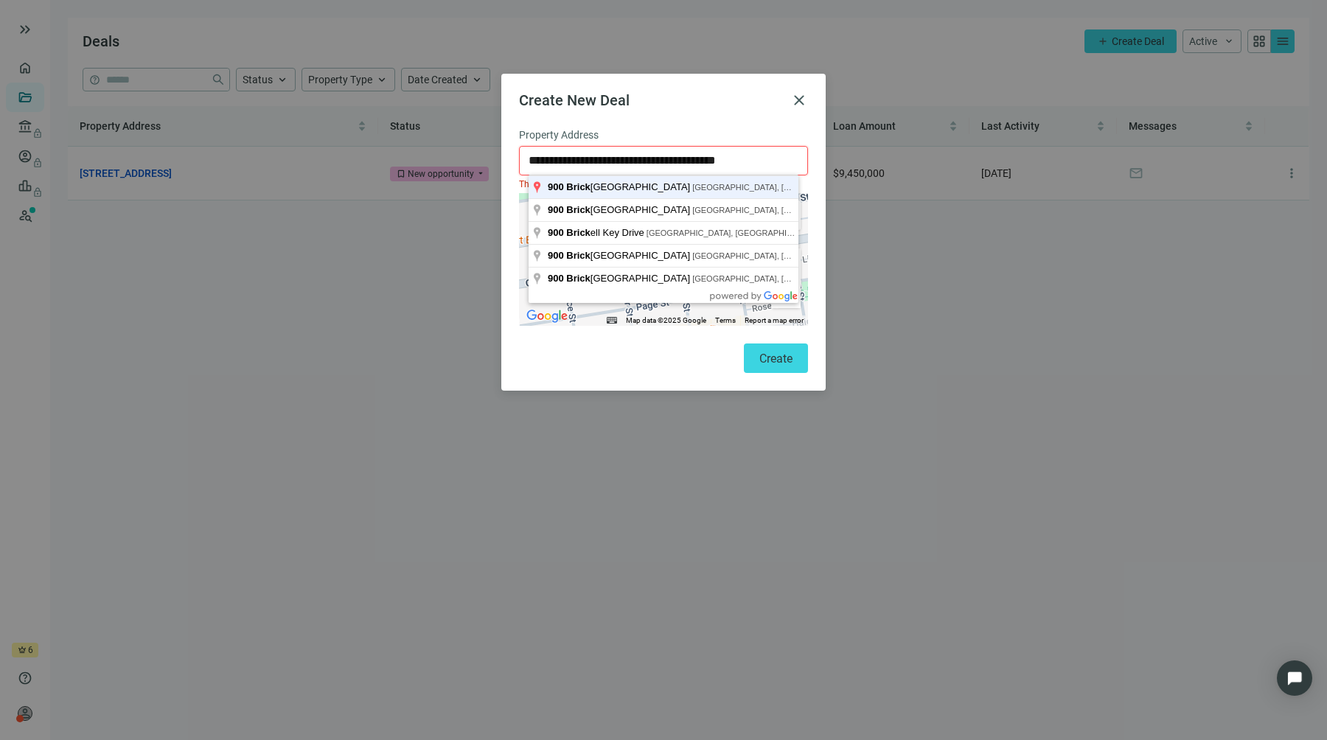
click at [744, 344] on button "Create" at bounding box center [776, 358] width 64 height 29
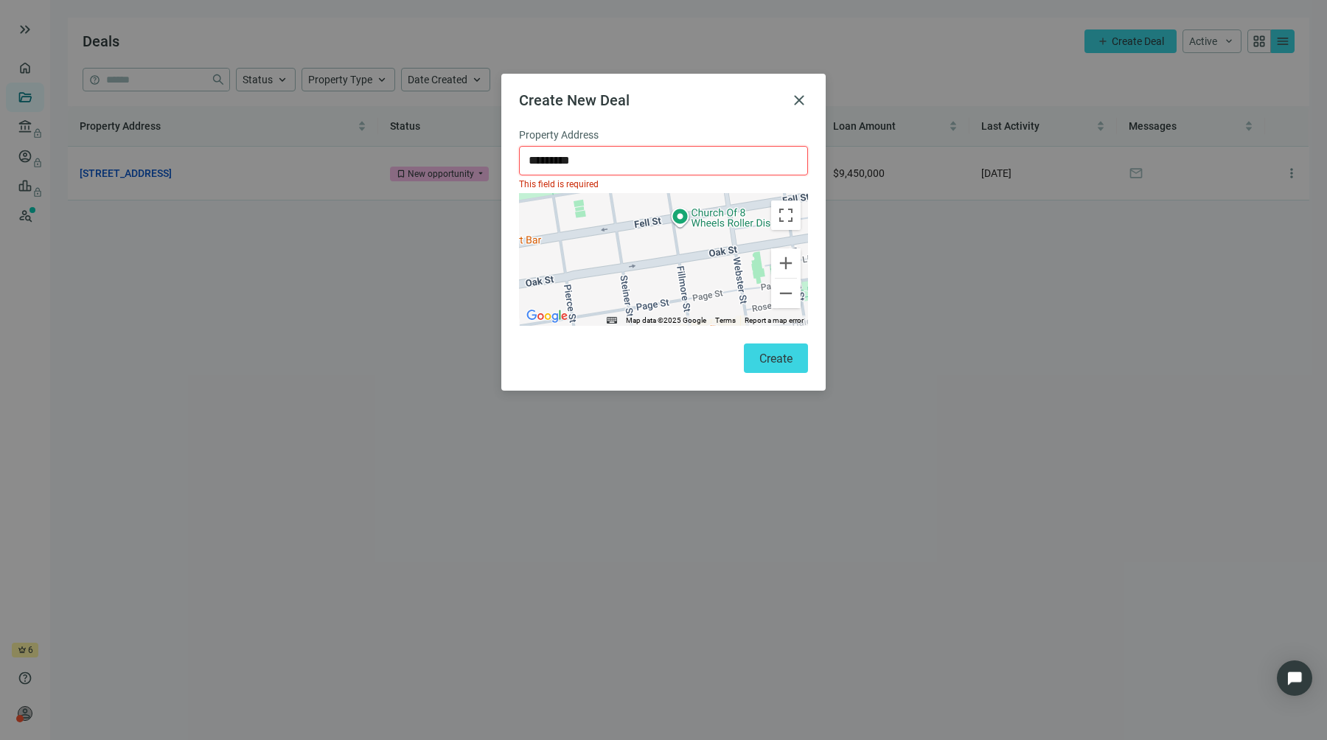
type input "**********"
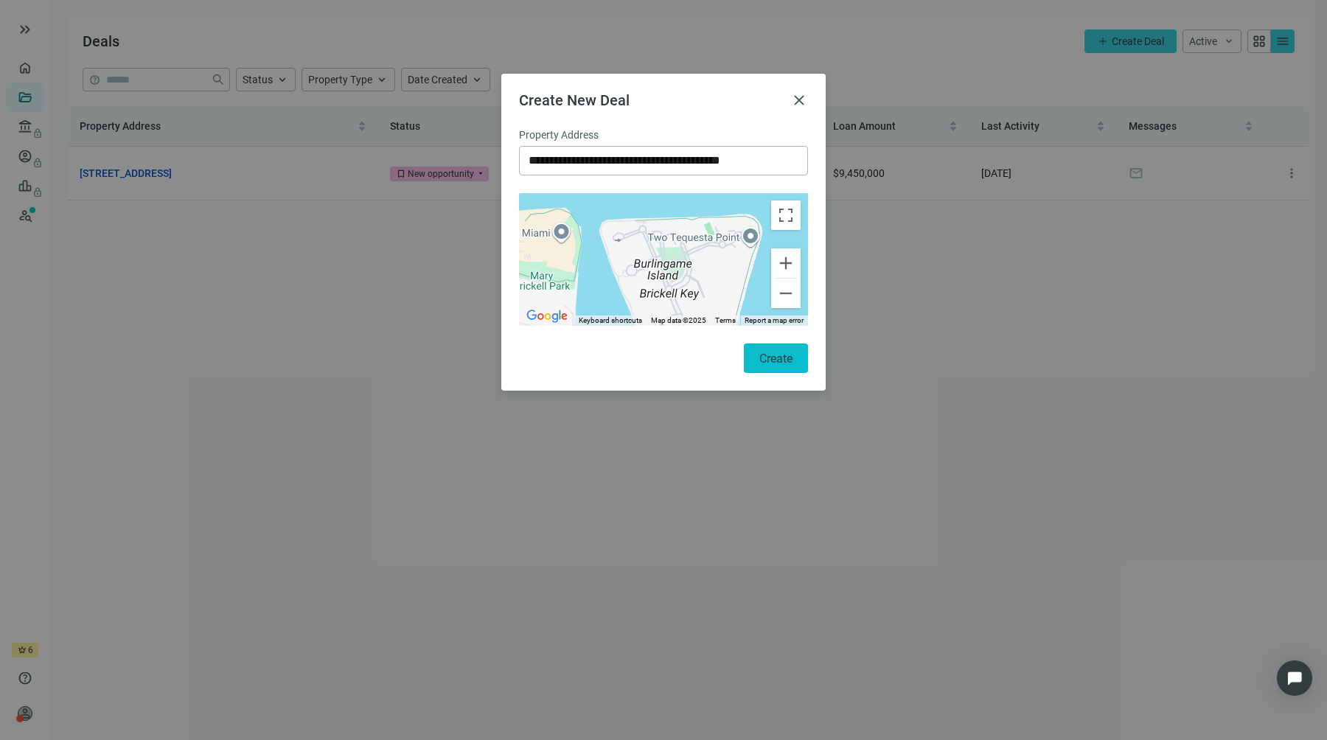
click at [780, 360] on span "Create" at bounding box center [775, 359] width 33 height 14
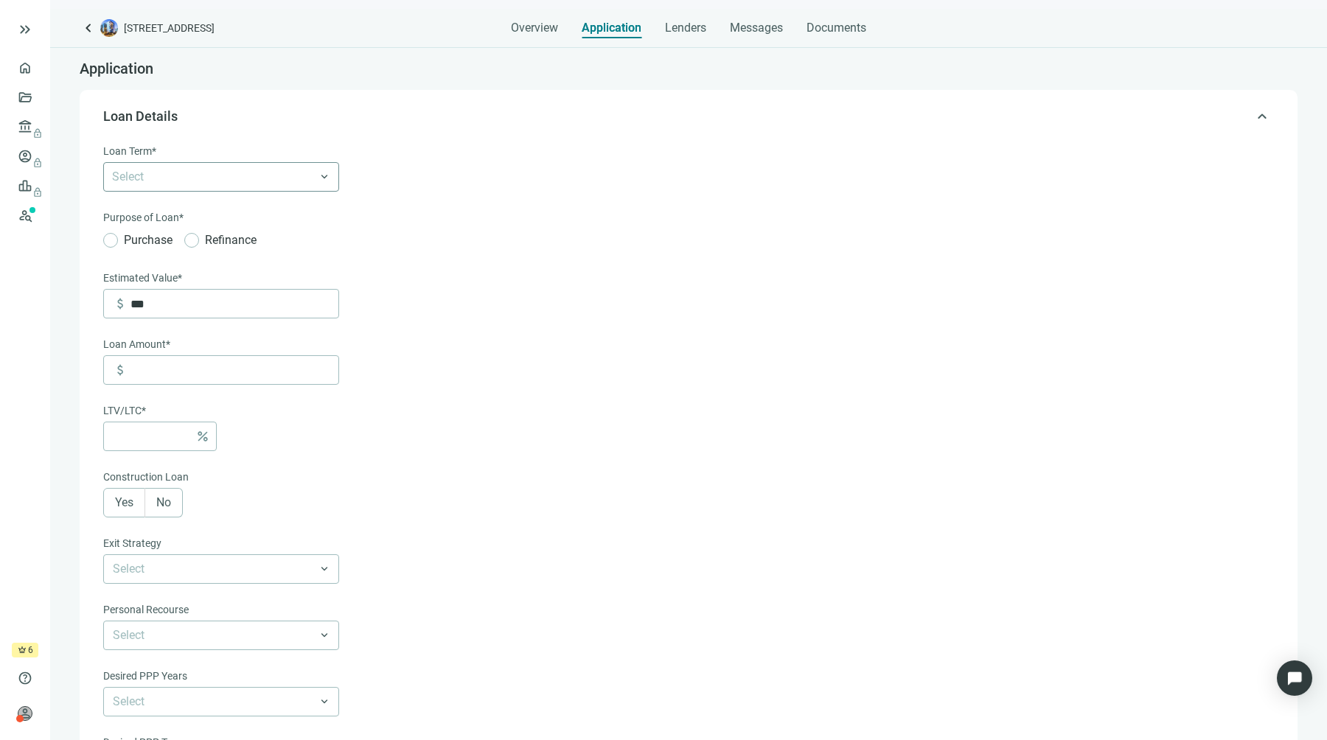
click at [265, 177] on div at bounding box center [213, 177] width 215 height 21
click at [247, 245] on div "3 Years" at bounding box center [221, 235] width 236 height 27
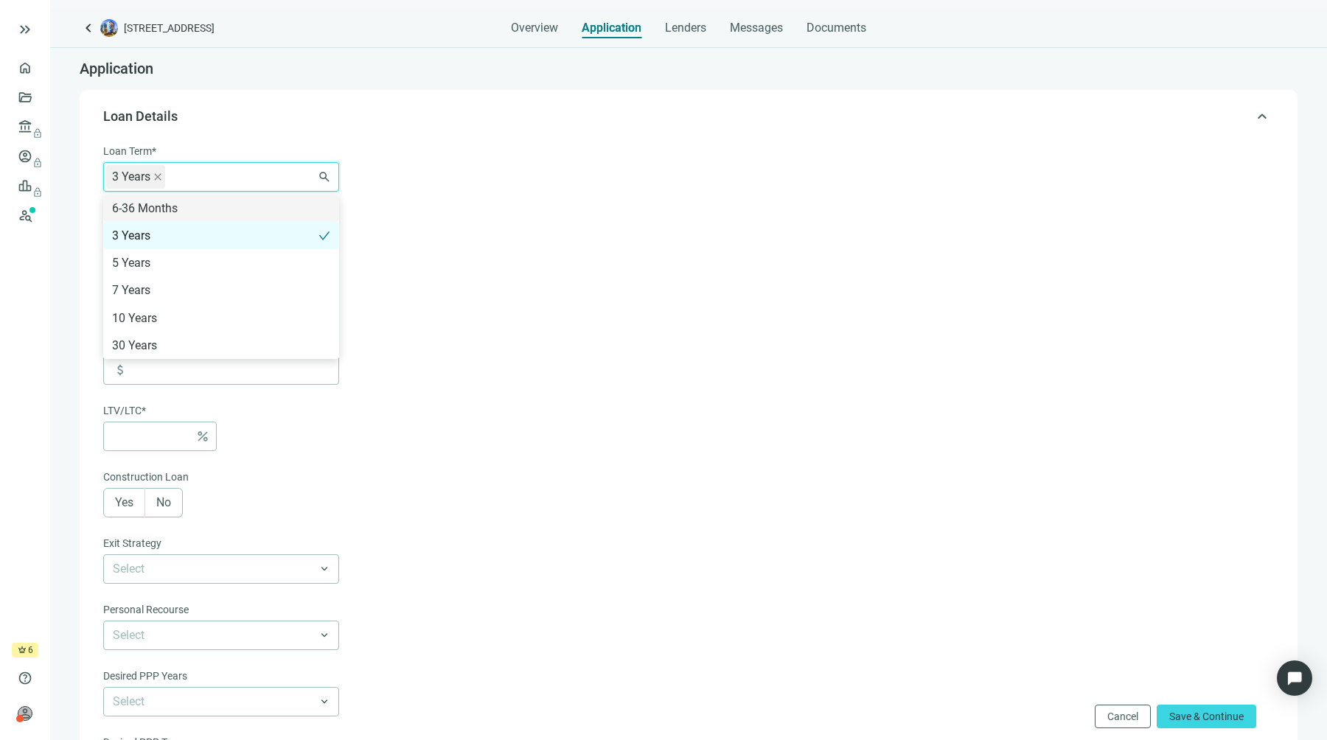
click at [397, 167] on form "Loan Term* 3 Years 6-36 Months 3 Years 5 Years 7 Years 10 Years 30 Years search…" at bounding box center [687, 517] width 1168 height 748
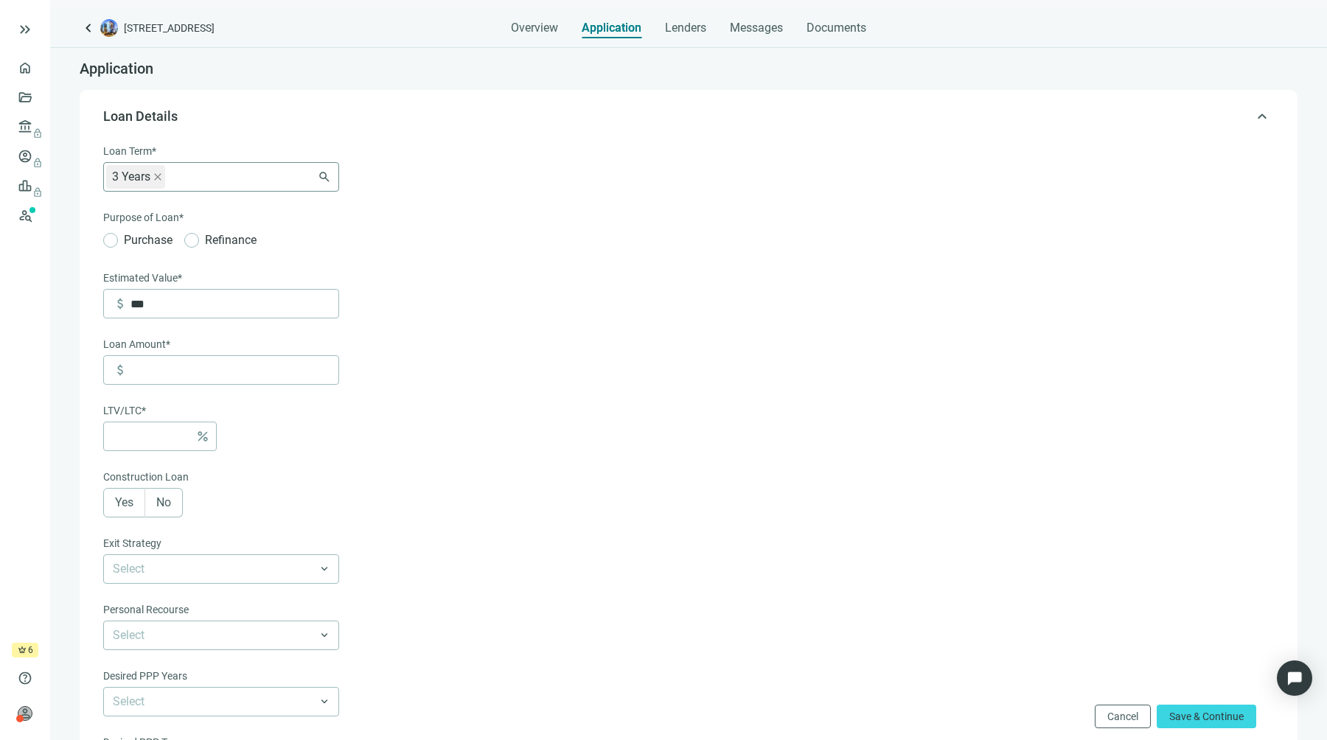
click at [332, 174] on div "3 Years 6-36 Months 3 Years 5 Years 7 Years 10 Years 30 Years" at bounding box center [221, 176] width 236 height 29
click at [307, 240] on div "3 Years" at bounding box center [215, 235] width 206 height 18
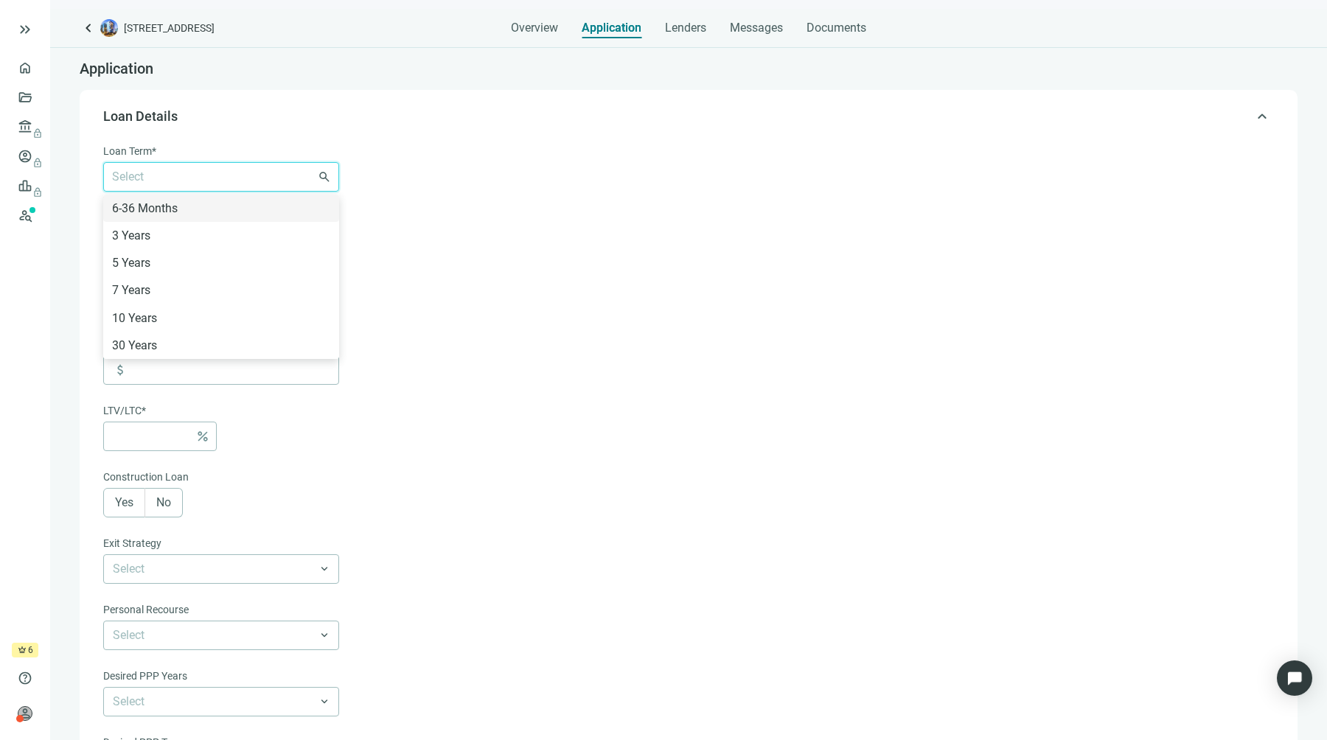
click at [231, 137] on div "Loan Term* Select 6-36 Months 3 Years 5 Years 7 Years 10 Years 30 Years search …" at bounding box center [688, 505] width 1189 height 742
click at [502, 24] on div "Overview Application Lenders Messages Documents" at bounding box center [689, 23] width 1218 height 29
click at [521, 24] on span "Overview" at bounding box center [534, 28] width 47 height 15
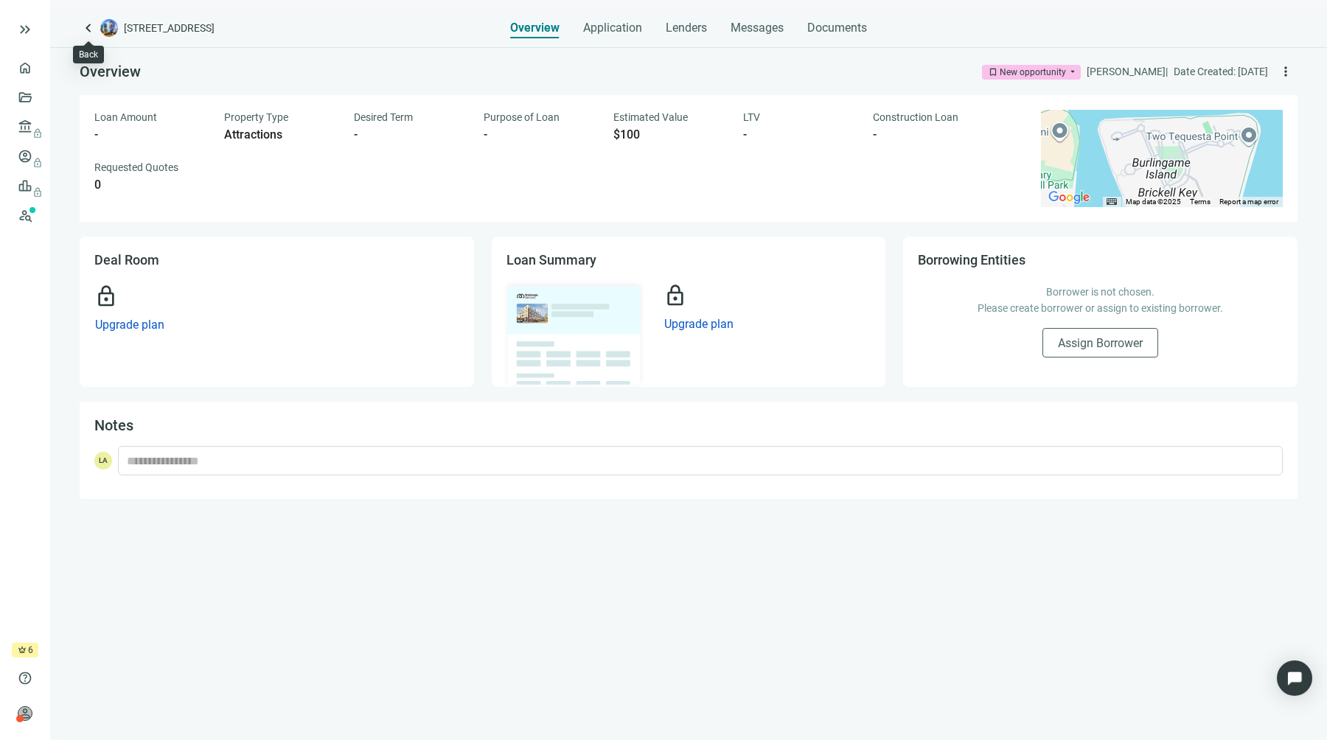
click at [93, 30] on span "keyboard_arrow_left" at bounding box center [89, 28] width 18 height 18
